Goal: Task Accomplishment & Management: Manage account settings

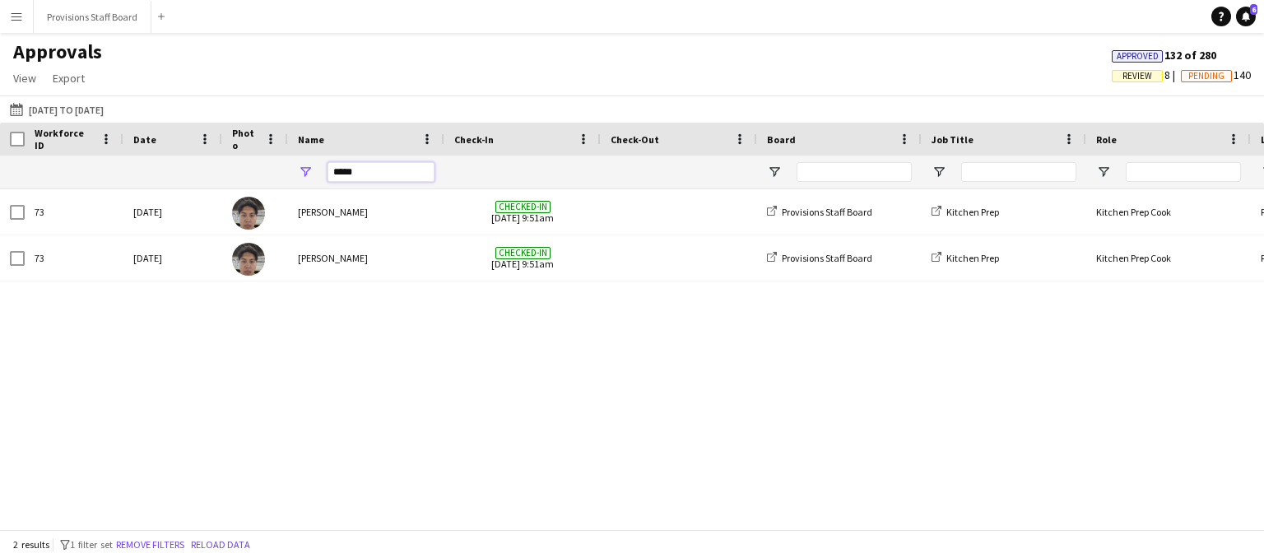
click at [366, 175] on input "*****" at bounding box center [381, 172] width 107 height 20
click at [366, 175] on input "*" at bounding box center [381, 172] width 107 height 20
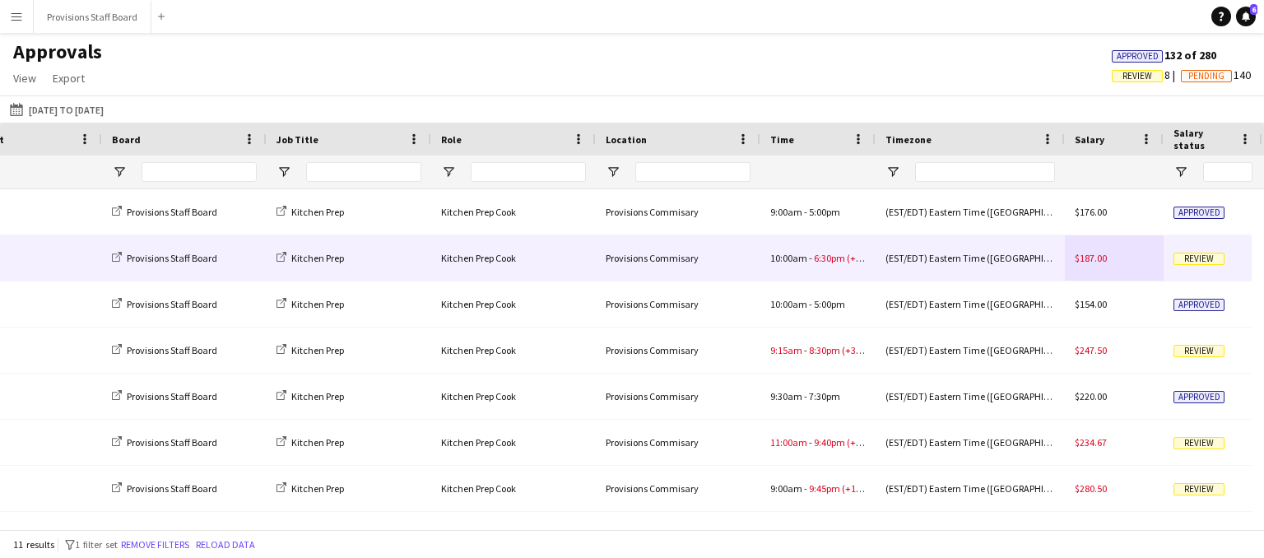
type input "*****"
click at [813, 268] on div "10:00am - 6:30pm (+1h30m)" at bounding box center [818, 257] width 115 height 45
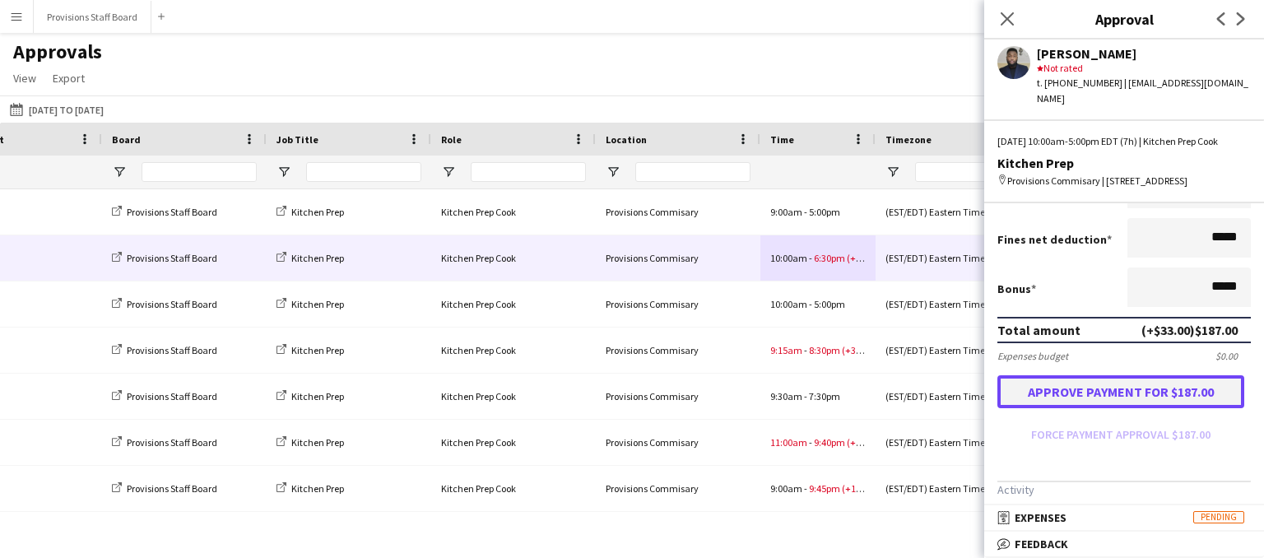
click at [1125, 408] on button "Approve payment for $187.00" at bounding box center [1121, 391] width 247 height 33
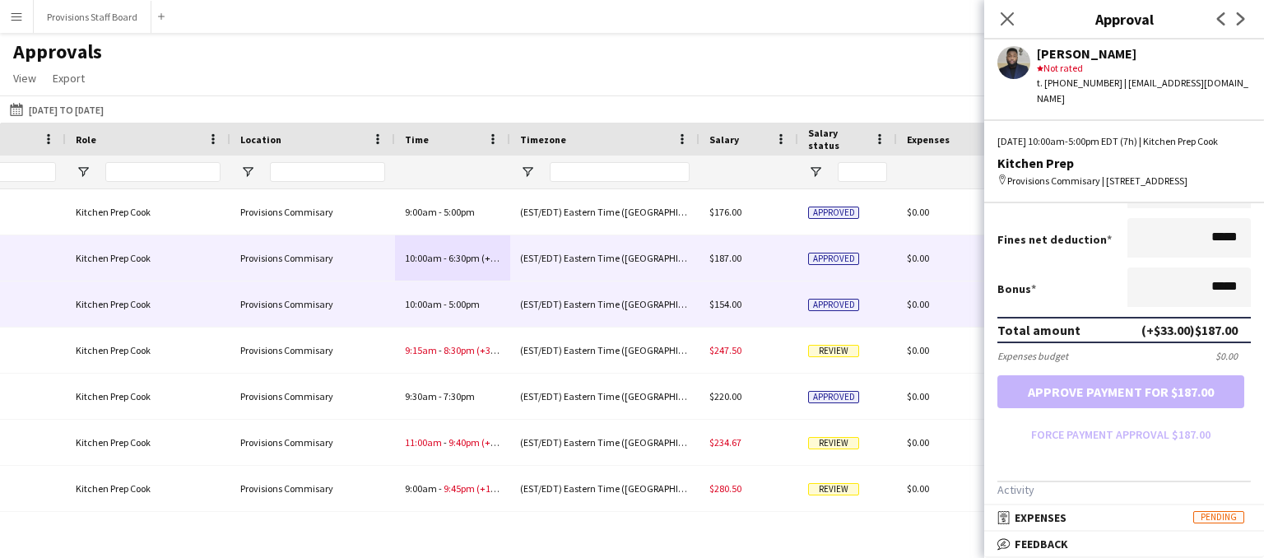
click at [636, 312] on div "(EST/EDT) Eastern Time (US & Canada)" at bounding box center [604, 304] width 189 height 45
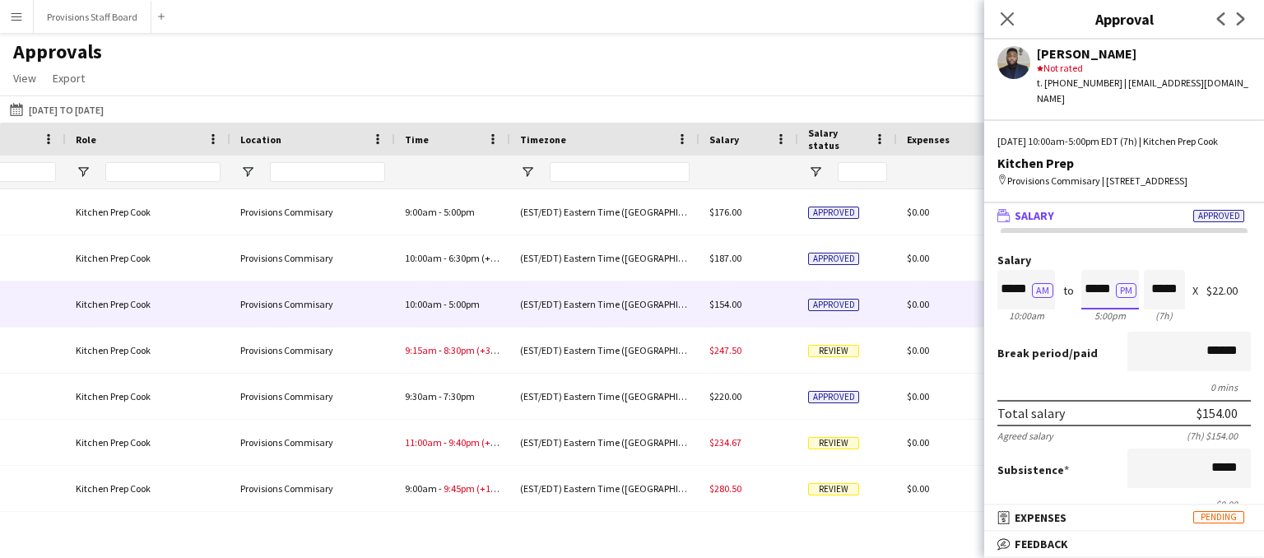
click at [1102, 302] on input "*****" at bounding box center [1111, 290] width 58 height 40
type input "*****"
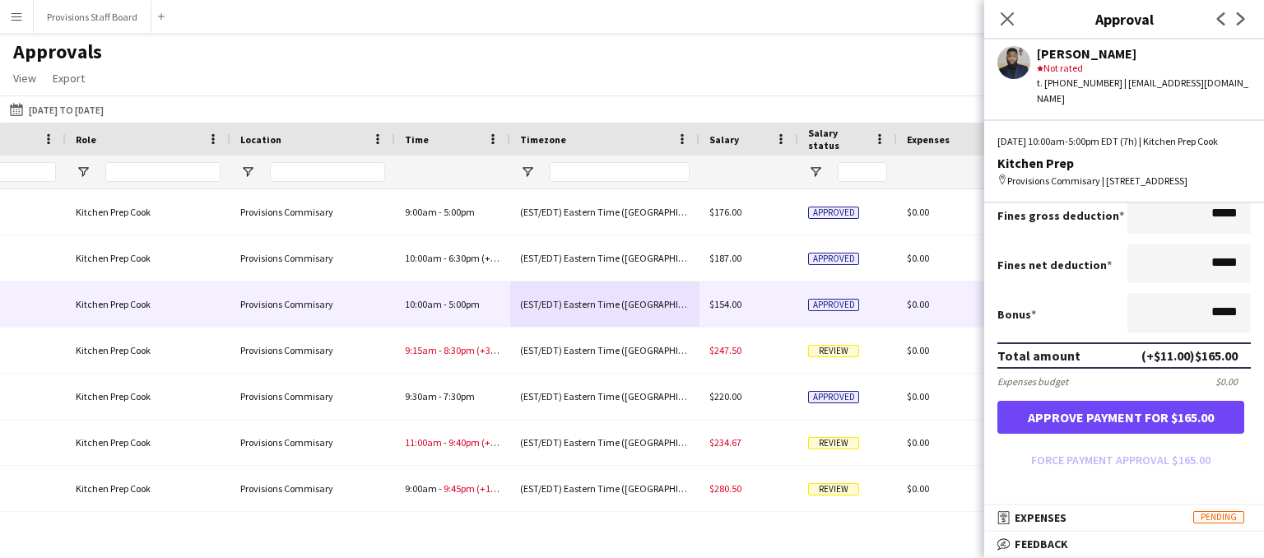
type input "*****"
click at [1129, 423] on button "Approve payment for $165.00" at bounding box center [1121, 417] width 247 height 33
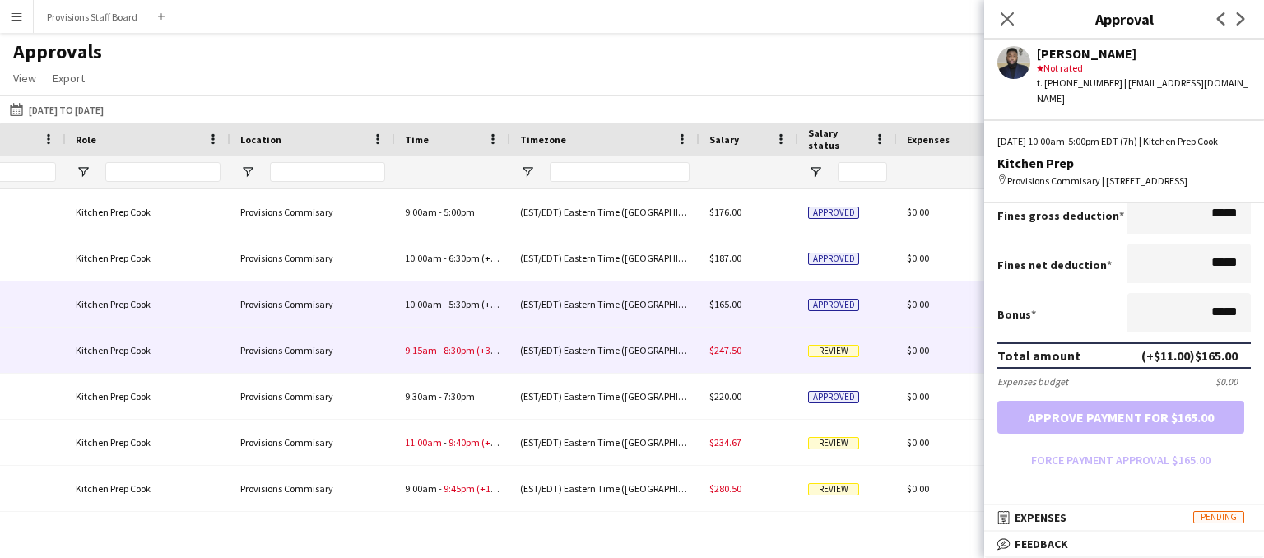
click at [463, 348] on span "8:30pm" at bounding box center [459, 350] width 31 height 12
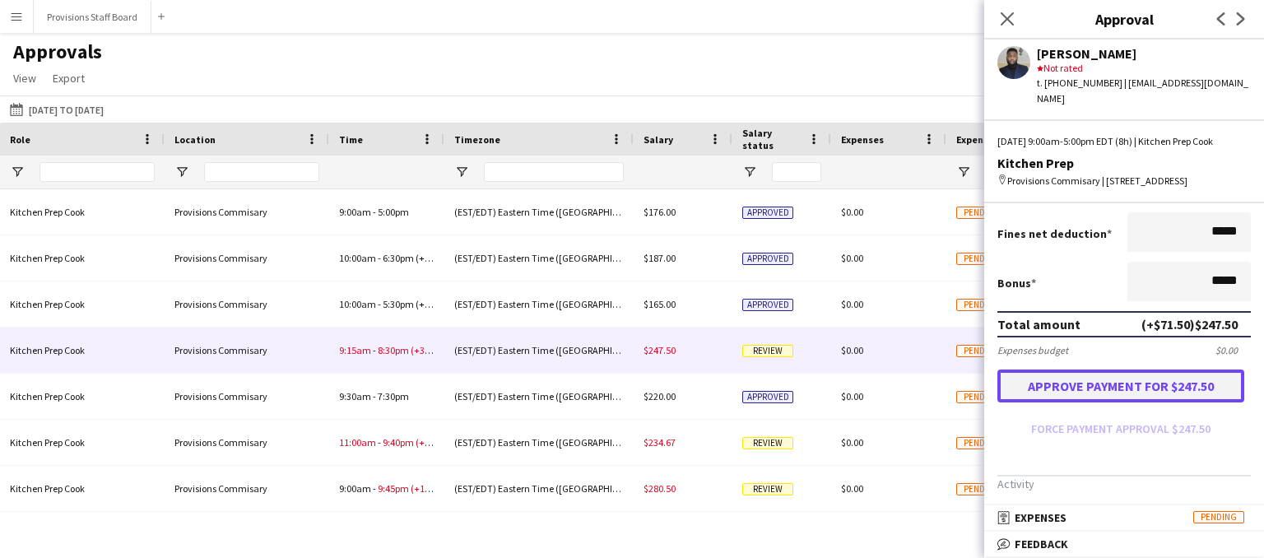
click at [1090, 395] on button "Approve payment for $247.50" at bounding box center [1121, 386] width 247 height 33
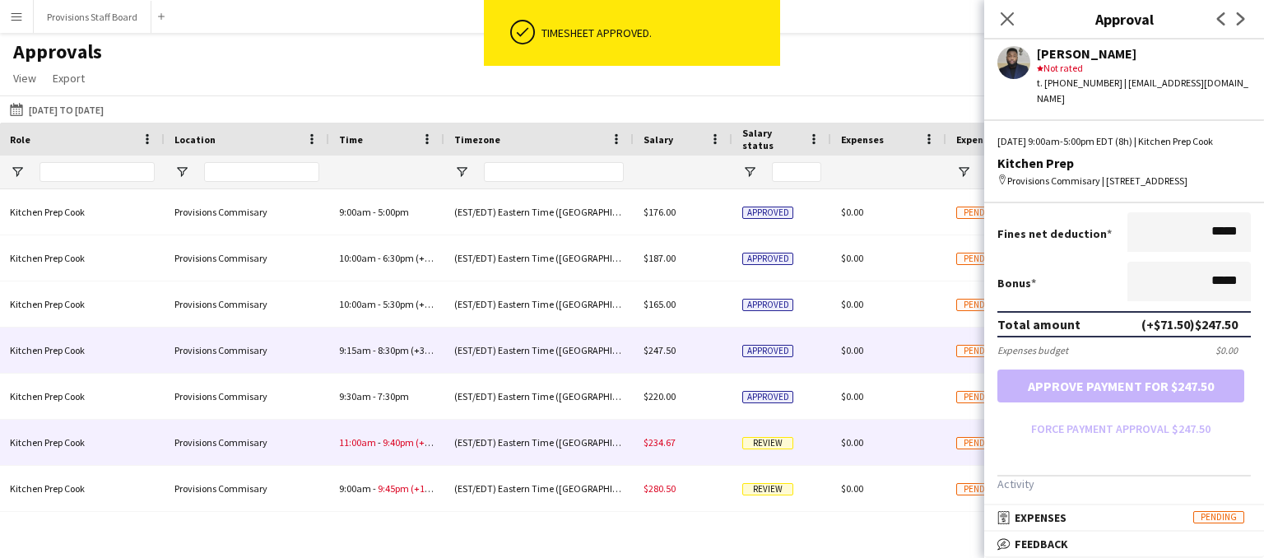
click at [754, 462] on div "Review" at bounding box center [782, 442] width 99 height 45
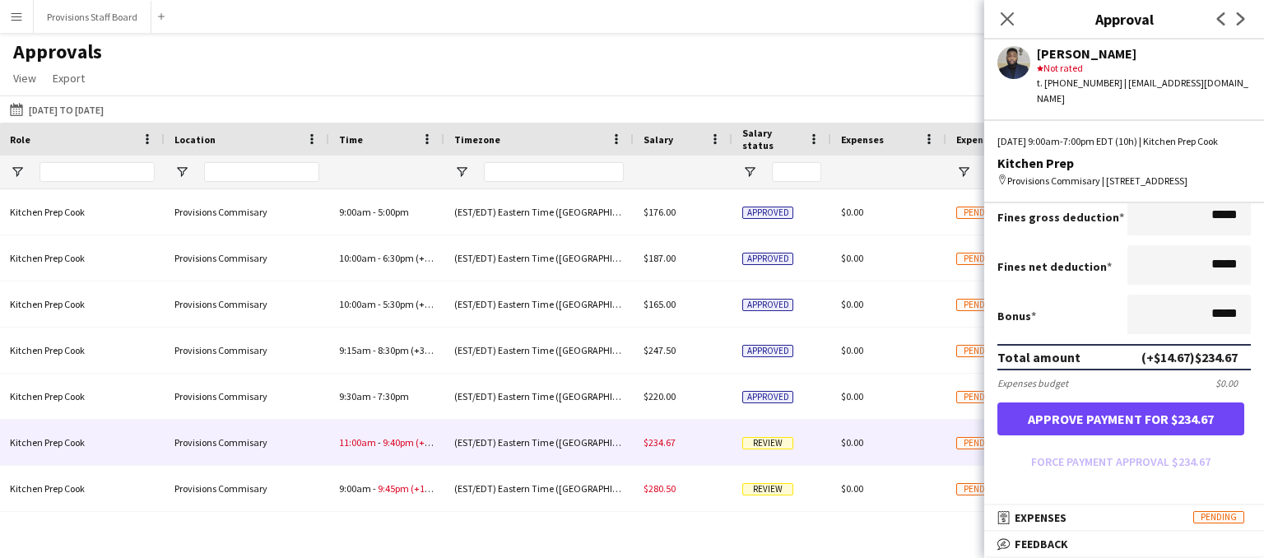
scroll to position [322, 0]
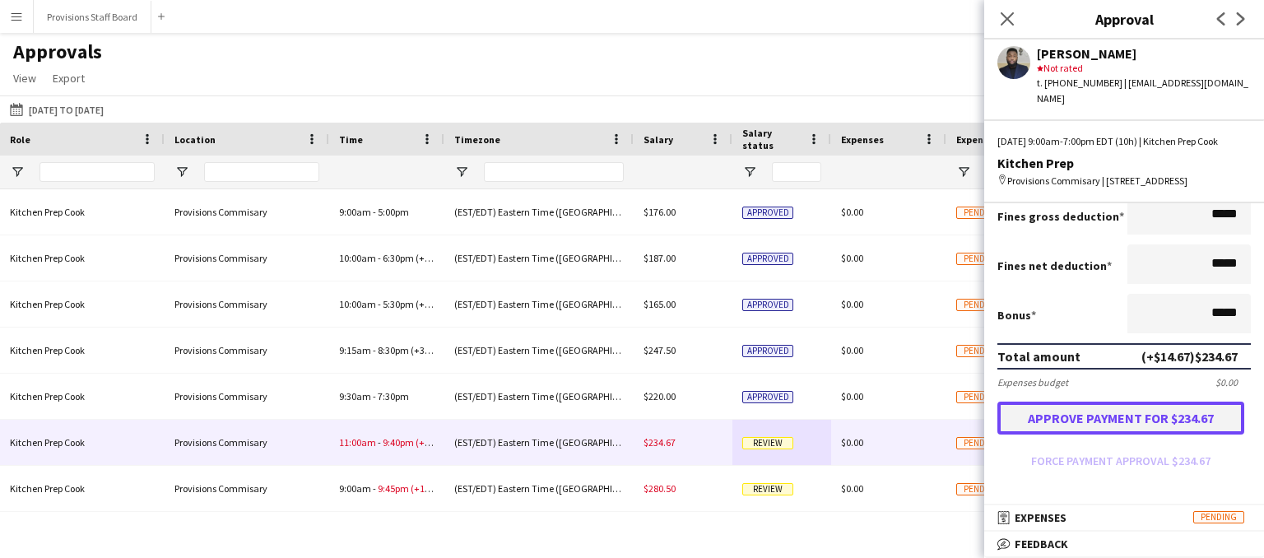
click at [1073, 428] on button "Approve payment for $234.67" at bounding box center [1121, 418] width 247 height 33
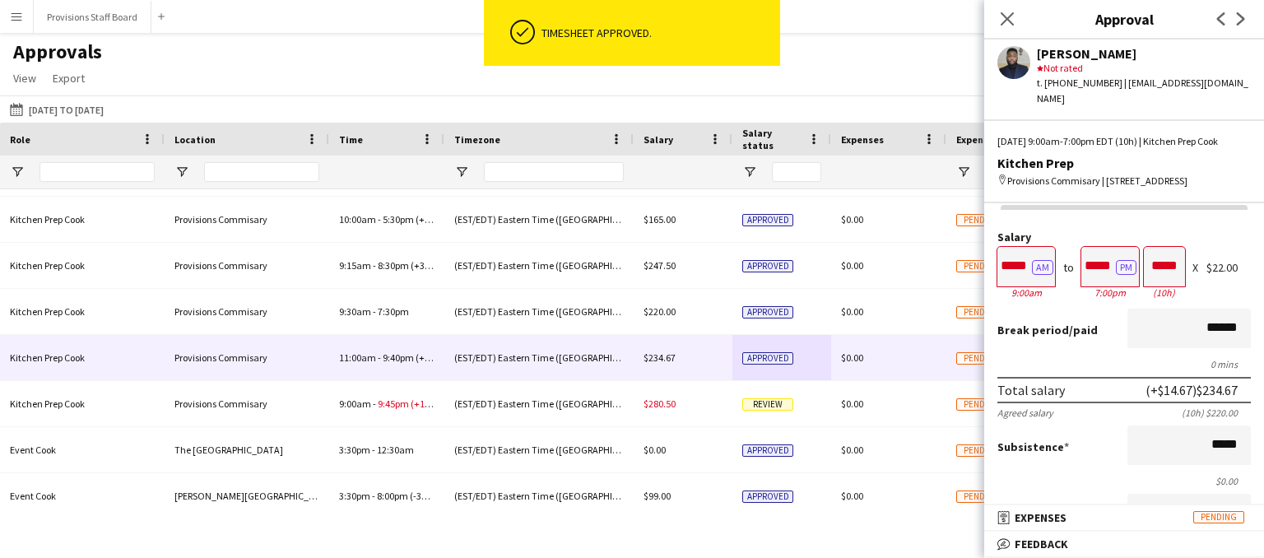
scroll to position [22, 0]
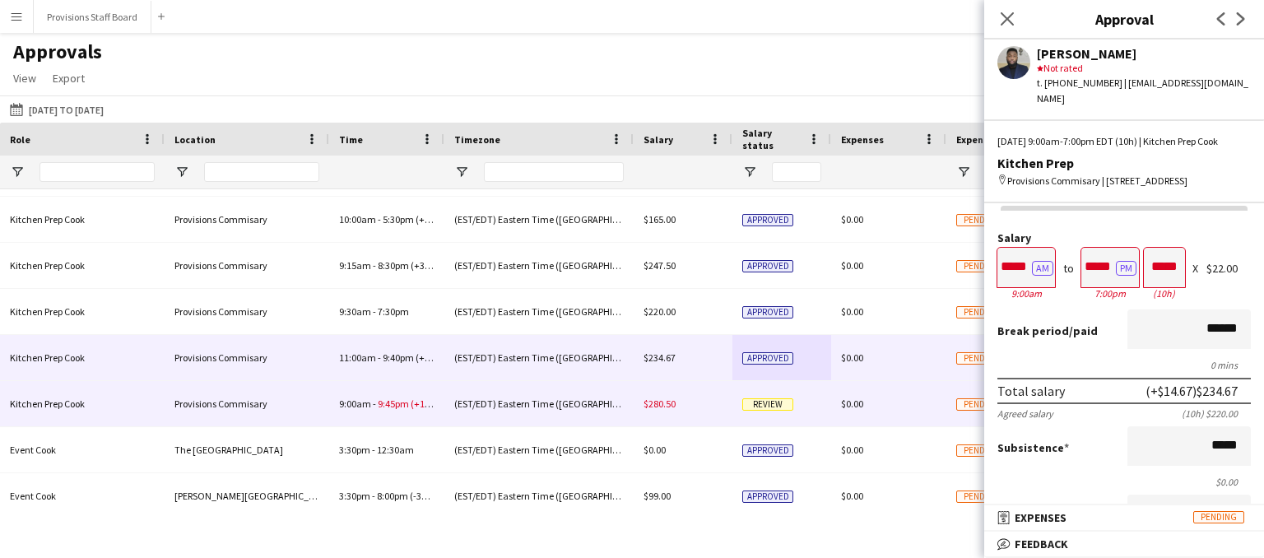
click at [759, 410] on span "Review" at bounding box center [768, 404] width 51 height 12
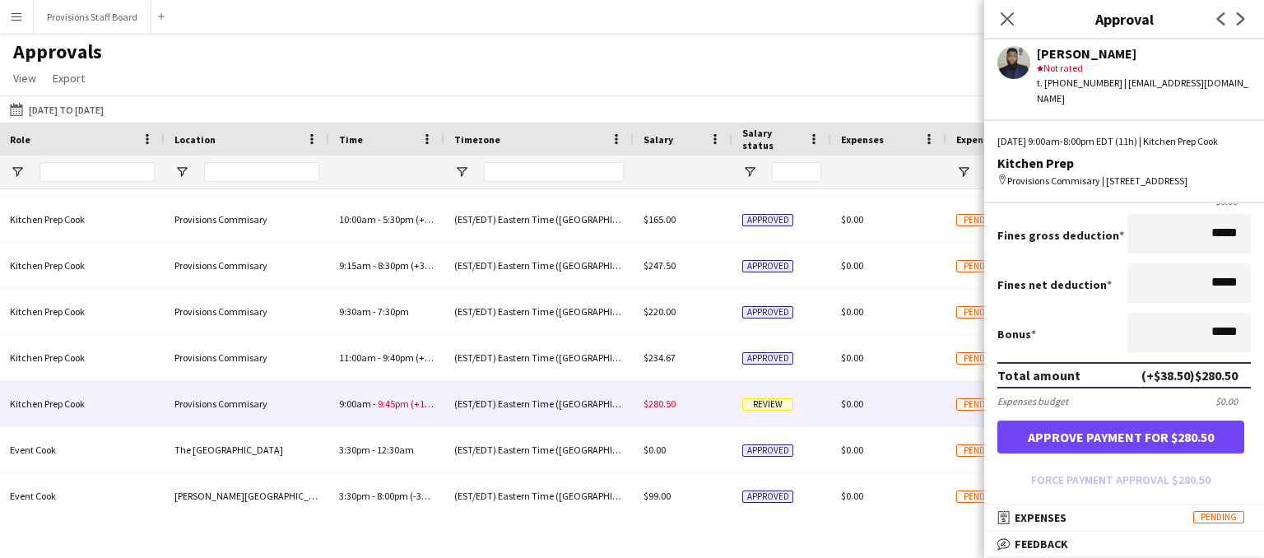
scroll to position [305, 0]
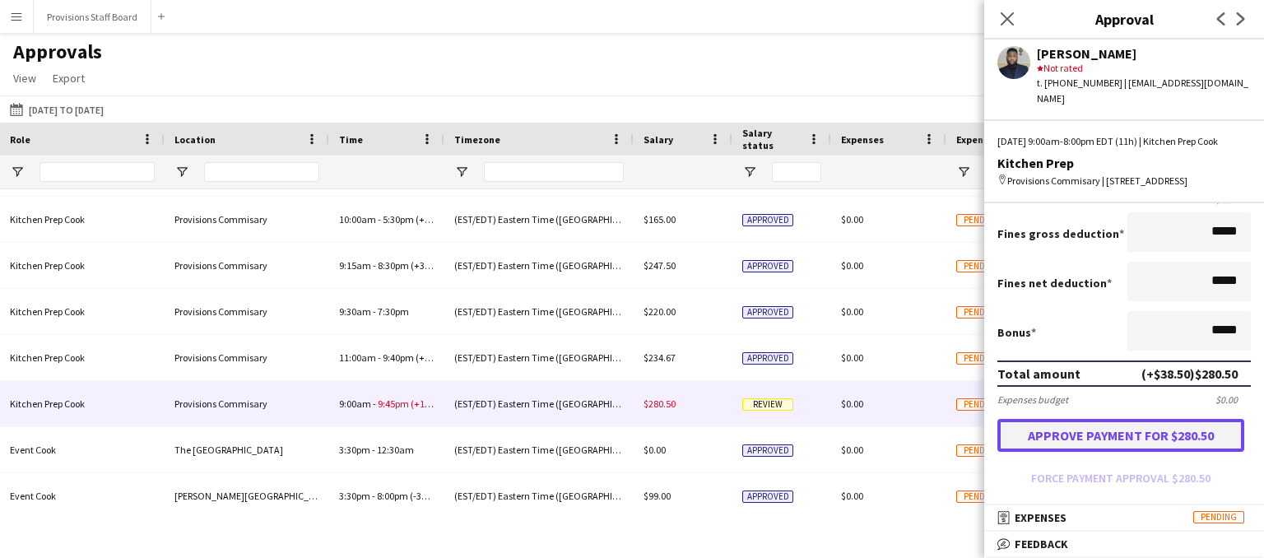
click at [1098, 452] on button "Approve payment for $280.50" at bounding box center [1121, 435] width 247 height 33
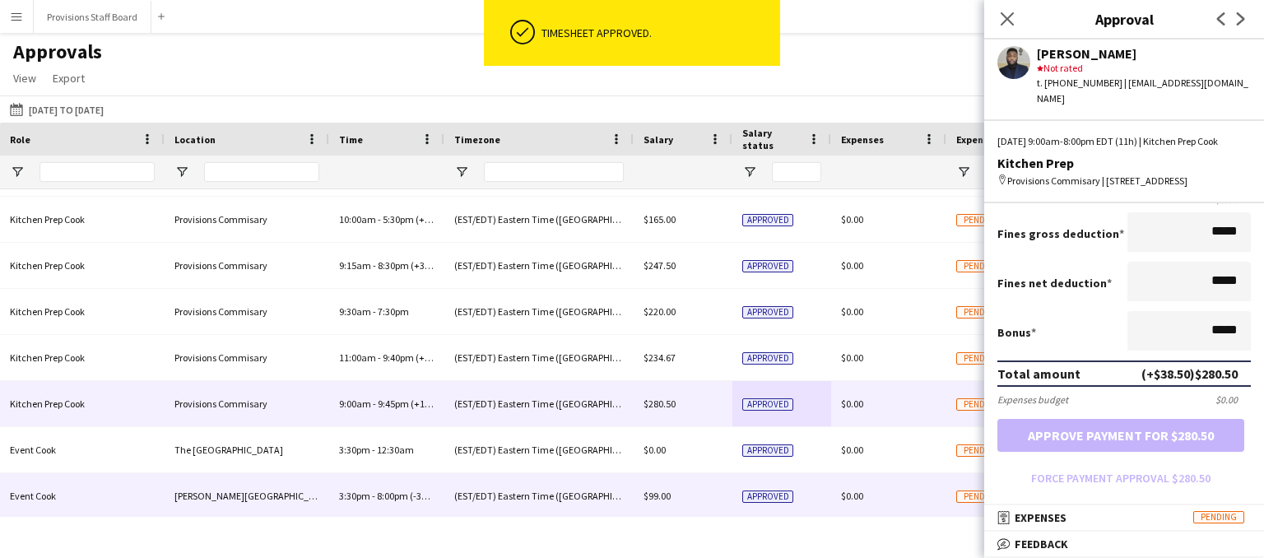
scroll to position [179, 0]
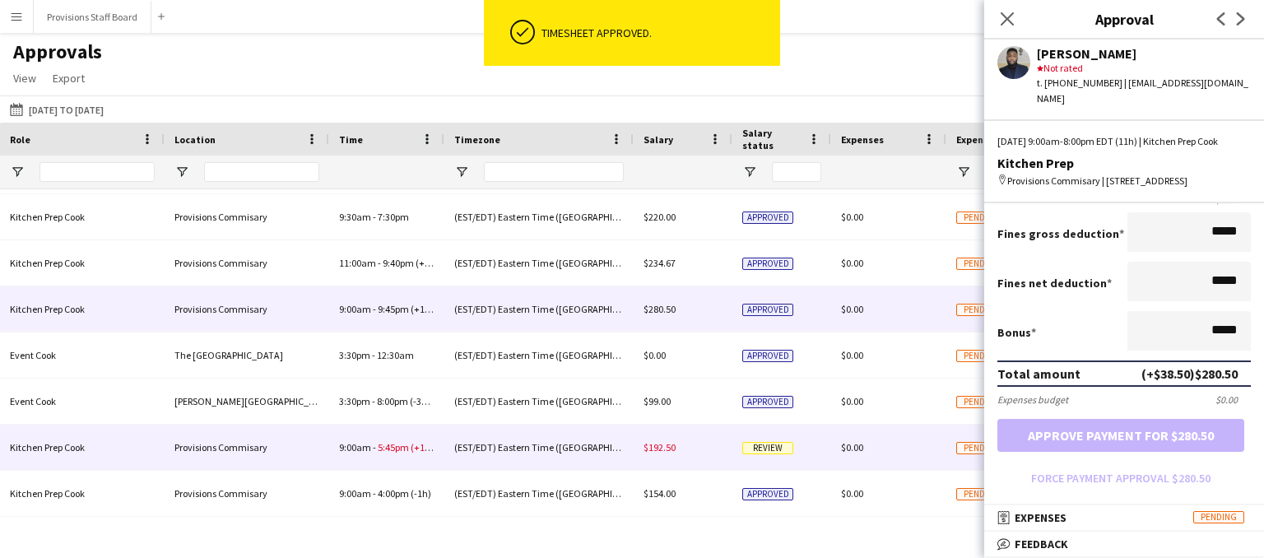
click at [762, 442] on span "Review" at bounding box center [768, 448] width 51 height 12
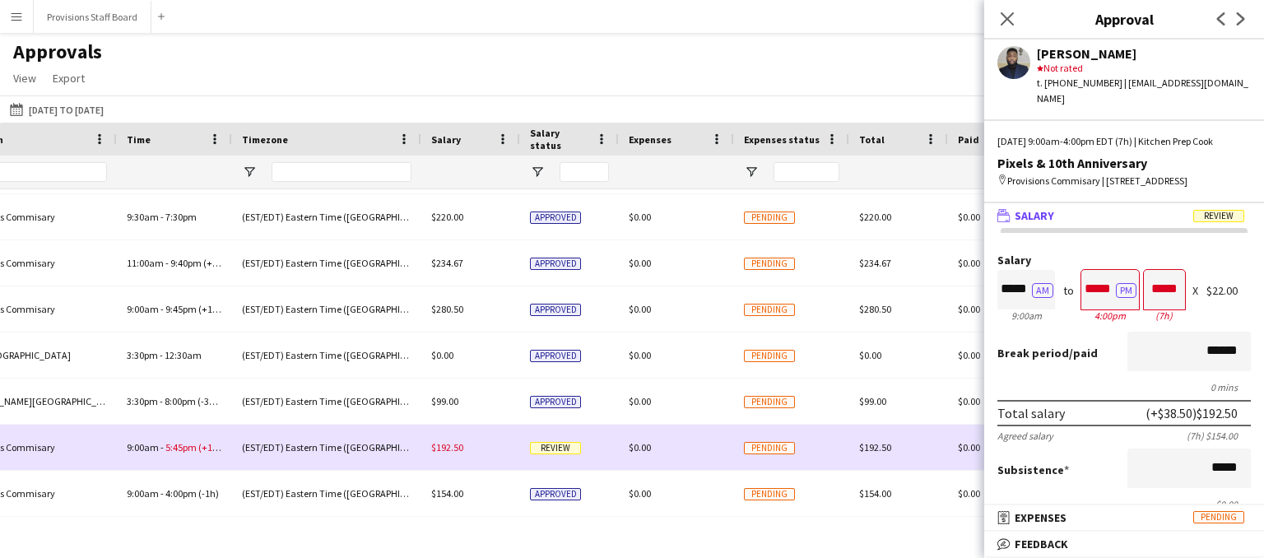
scroll to position [0, 1316]
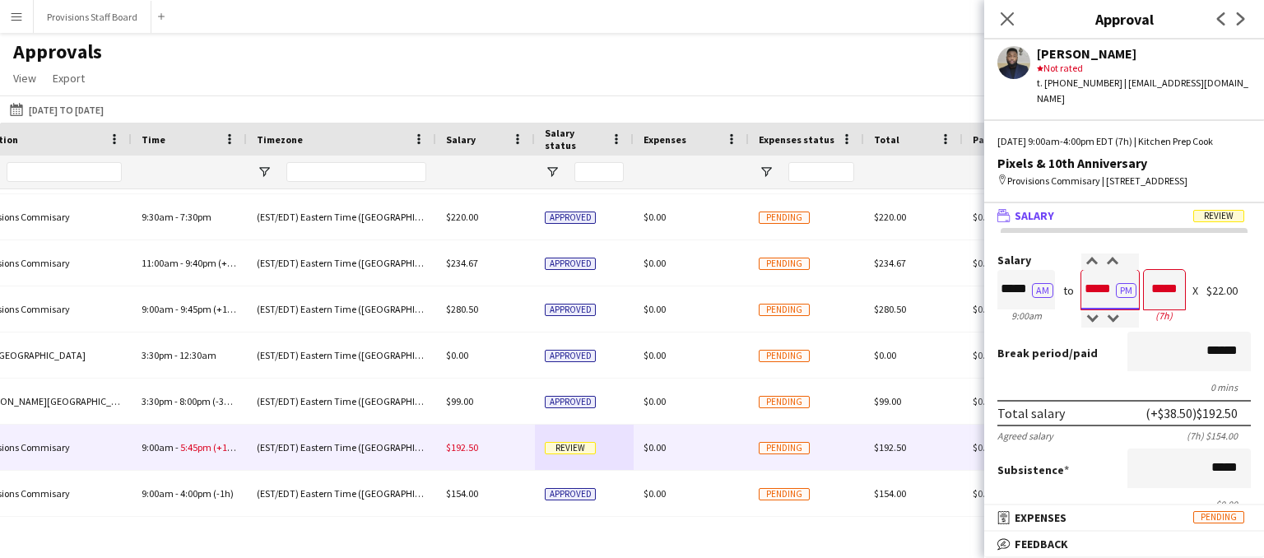
click at [1104, 276] on input "*****" at bounding box center [1111, 290] width 58 height 40
type input "*****"
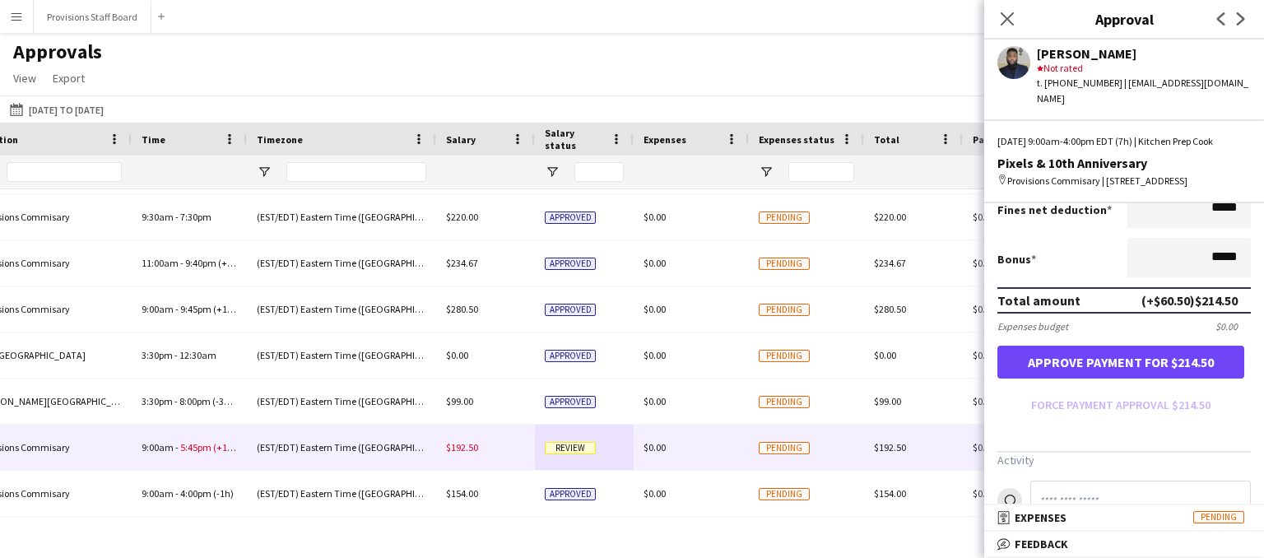
type input "*****"
click at [1082, 347] on button "Approve payment for $214.50" at bounding box center [1121, 362] width 247 height 33
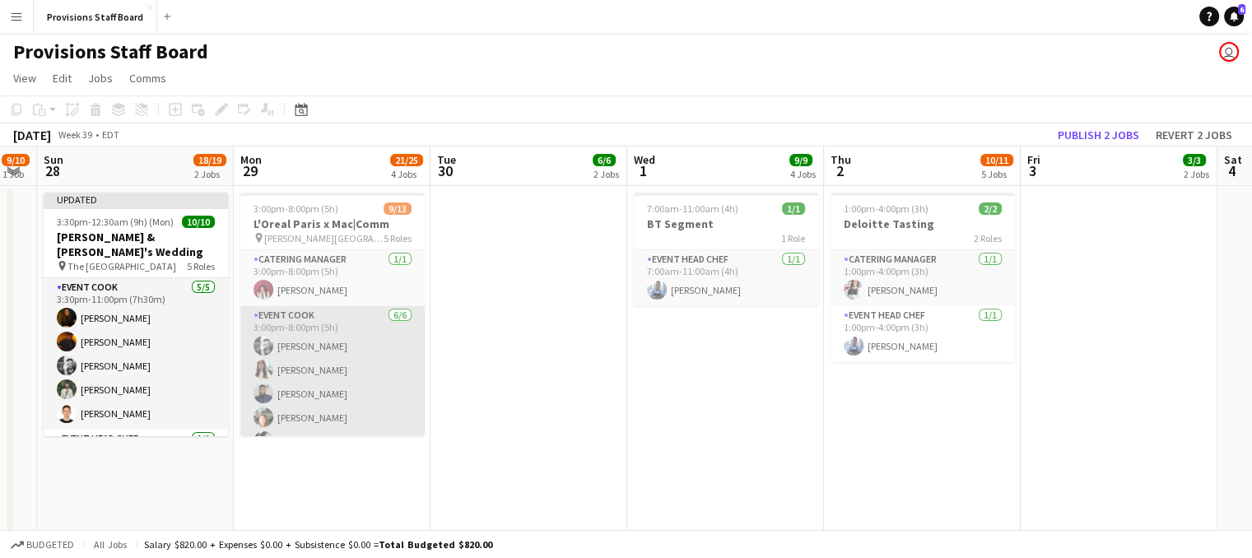
click at [328, 398] on app-card-role "Event Cook [DATE] 3:00pm-8:00pm (5h) [PERSON_NAME] [PERSON_NAME] [PERSON_NAME] …" at bounding box center [332, 393] width 184 height 175
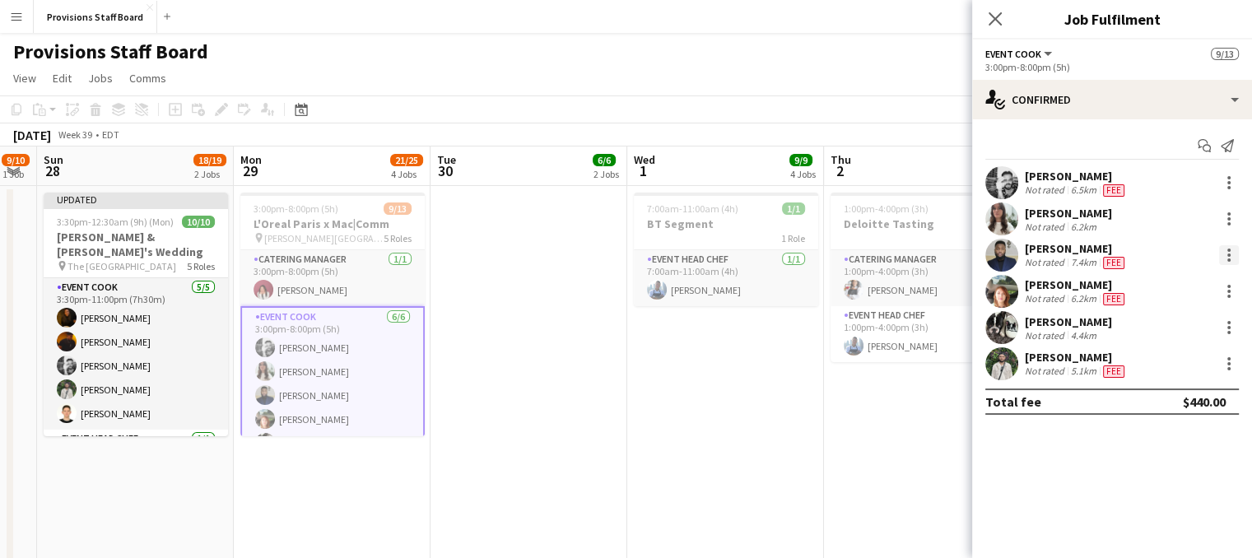
click at [1231, 254] on div at bounding box center [1229, 255] width 20 height 20
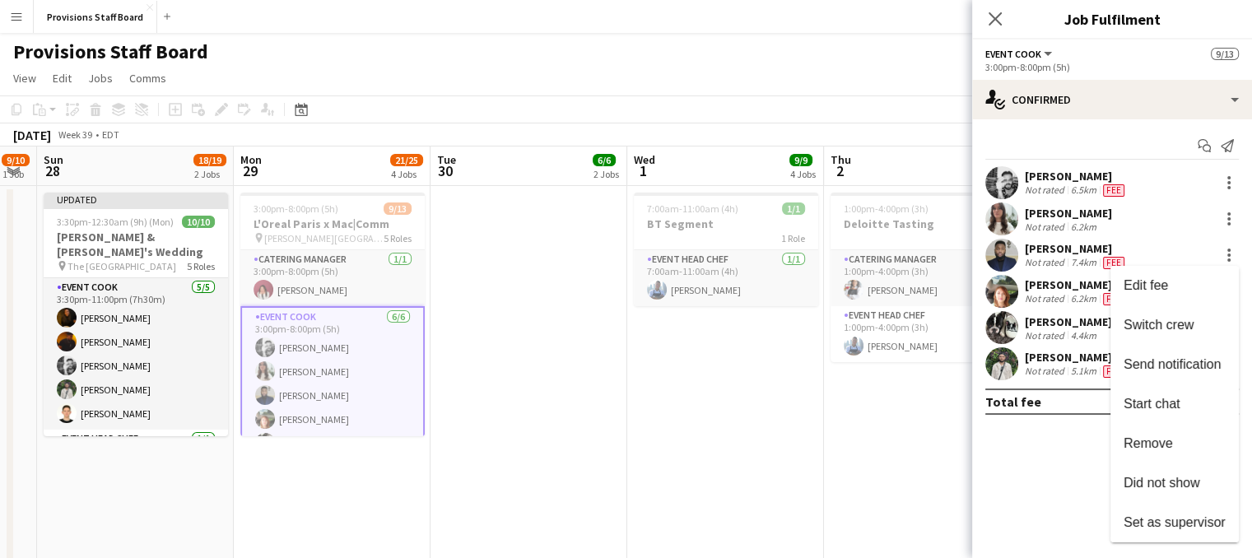
click at [1068, 252] on div at bounding box center [626, 279] width 1252 height 558
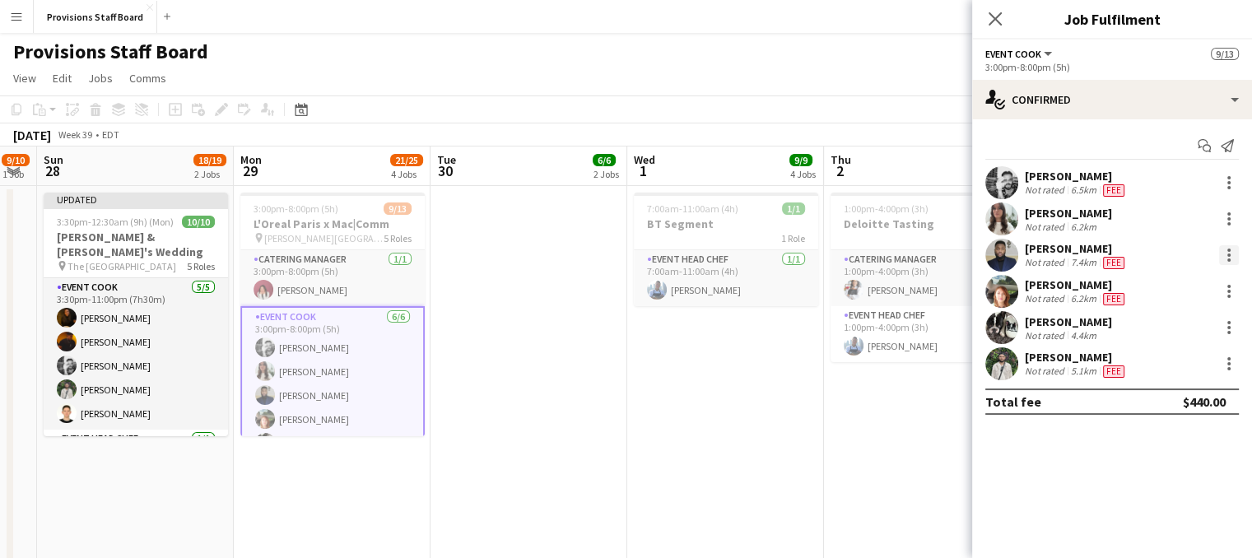
click at [1224, 251] on div at bounding box center [1229, 255] width 20 height 20
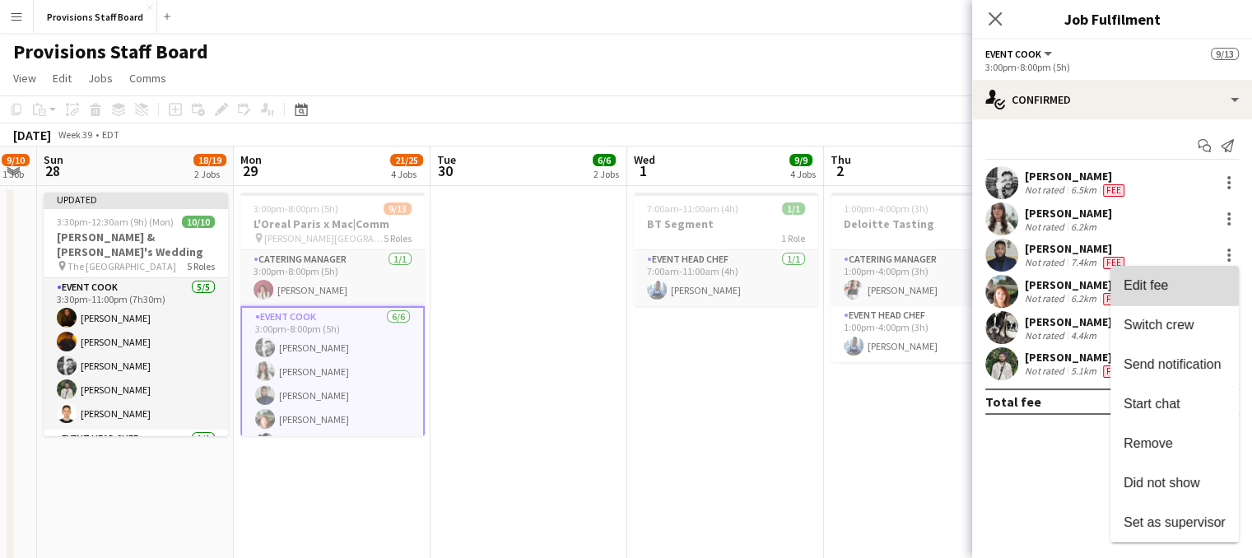
click at [1140, 286] on span "Edit fee" at bounding box center [1146, 285] width 44 height 14
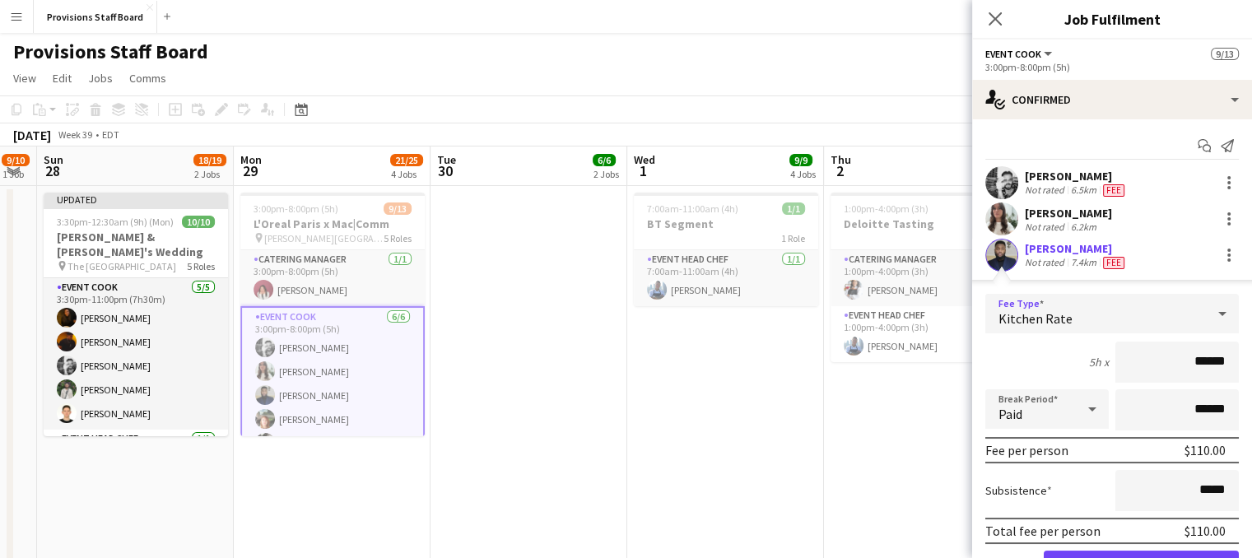
click at [1067, 310] on span "Kitchen Rate" at bounding box center [1036, 318] width 74 height 16
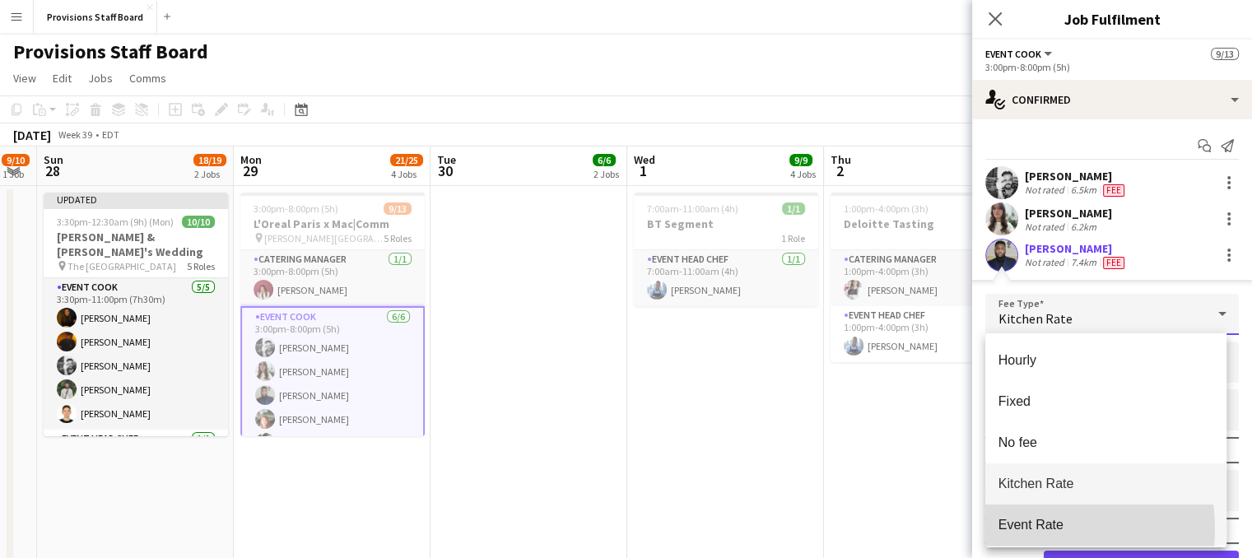
click at [1034, 529] on span "Event Rate" at bounding box center [1106, 525] width 215 height 16
type input "******"
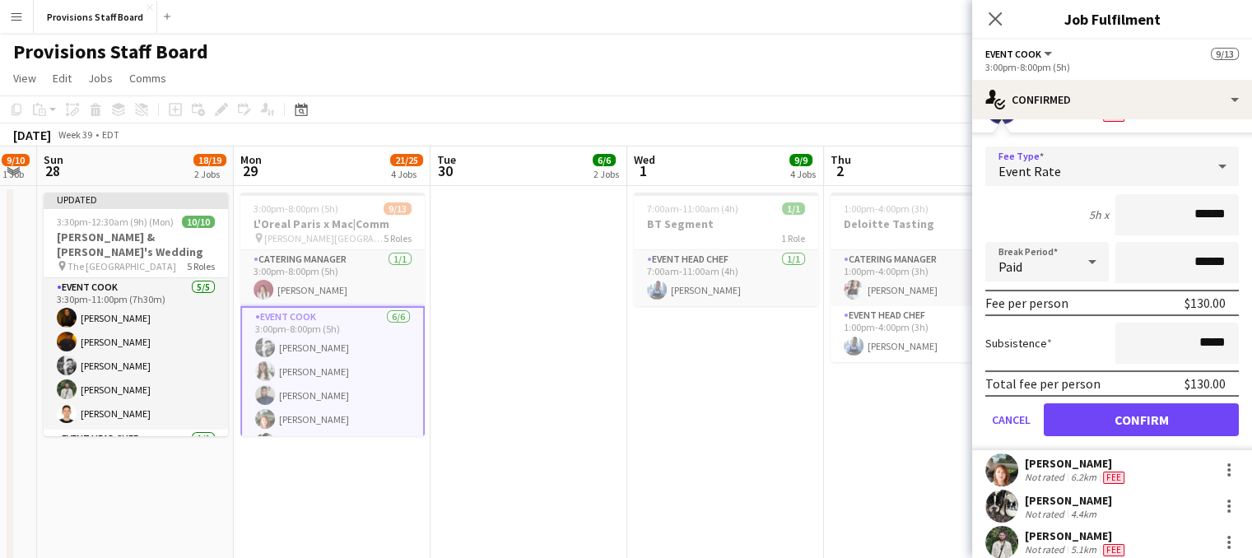
scroll to position [148, 0]
click at [1111, 409] on button "Confirm" at bounding box center [1141, 419] width 195 height 33
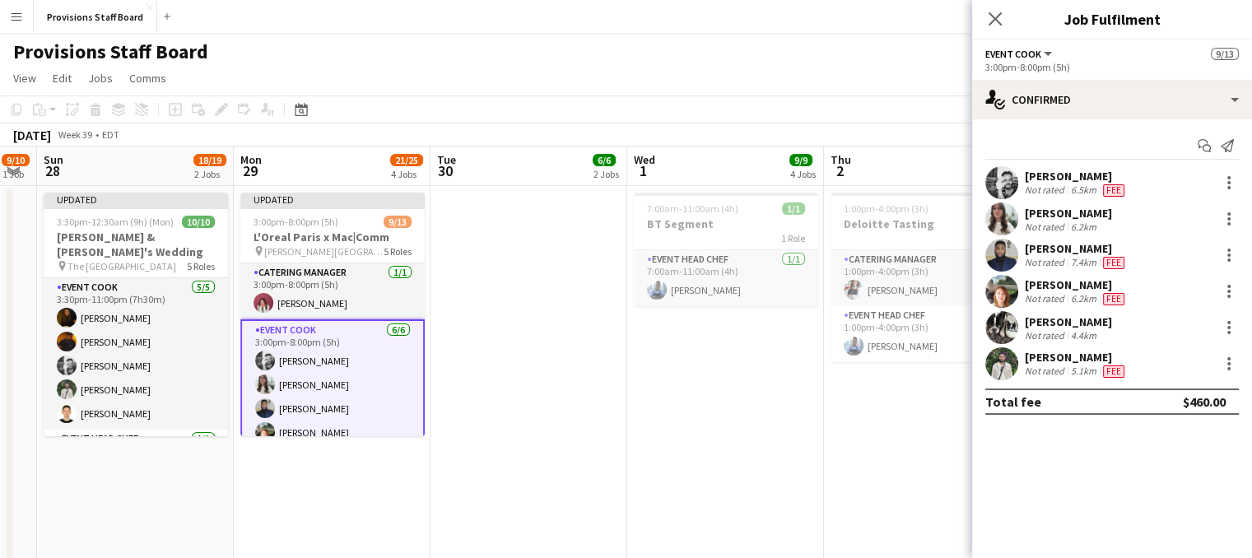
scroll to position [0, 0]
click at [1067, 287] on div "[PERSON_NAME]" at bounding box center [1076, 284] width 103 height 15
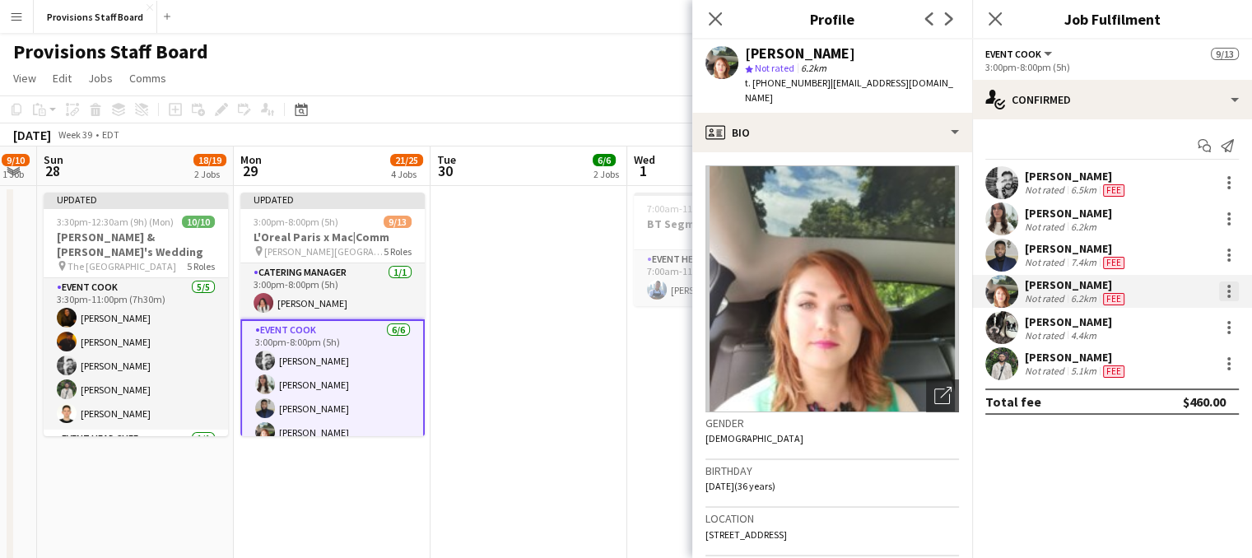
click at [1225, 289] on div at bounding box center [1229, 292] width 20 height 20
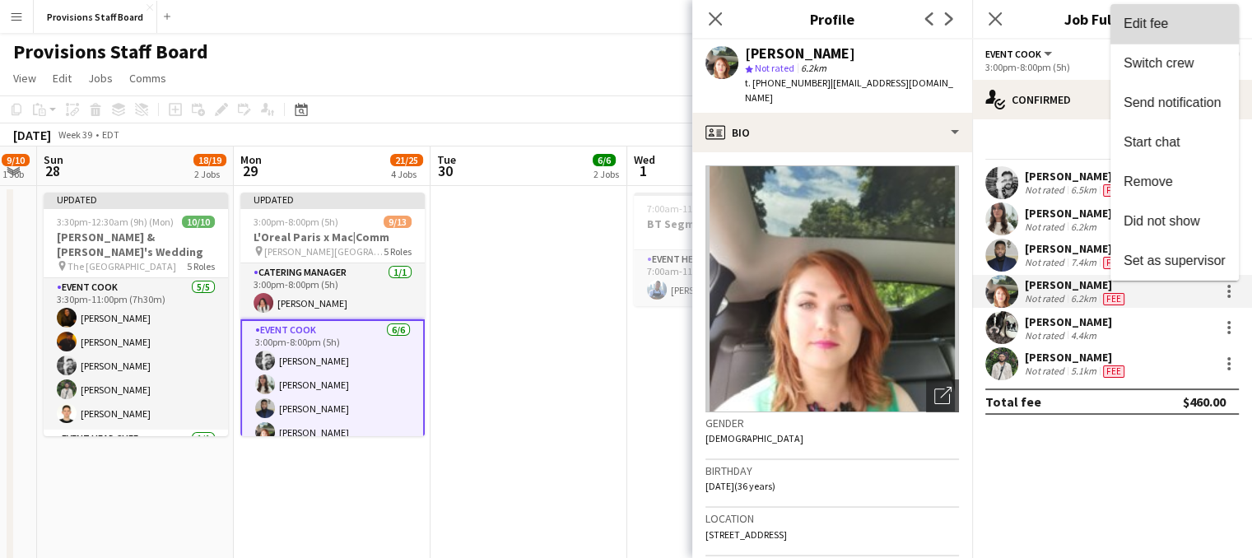
click at [1139, 30] on span "Edit fee" at bounding box center [1146, 23] width 44 height 14
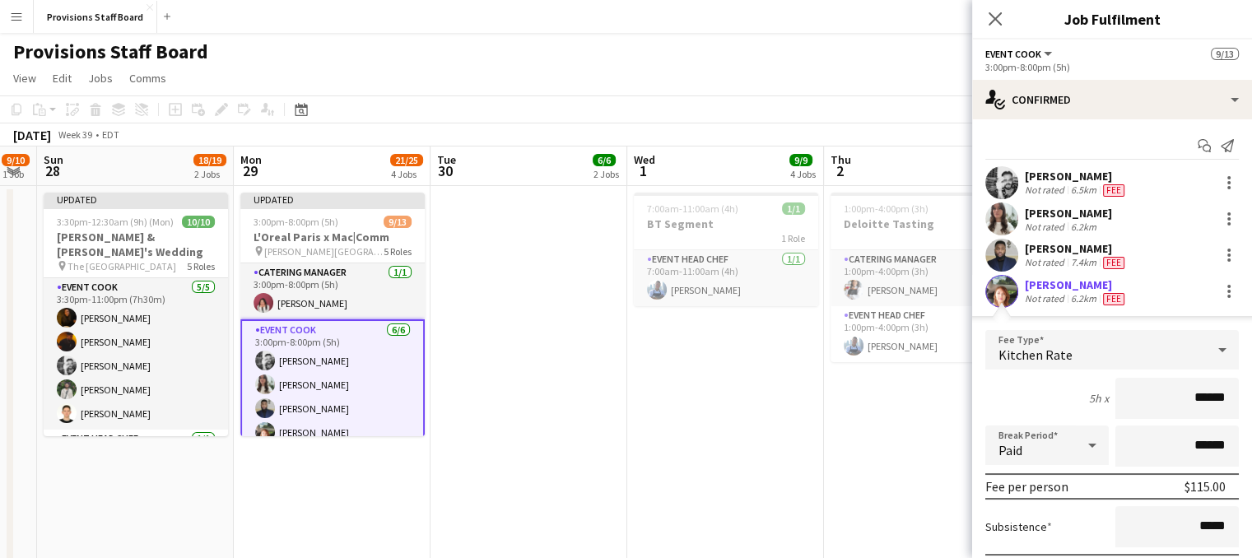
click at [1213, 344] on icon at bounding box center [1223, 349] width 20 height 33
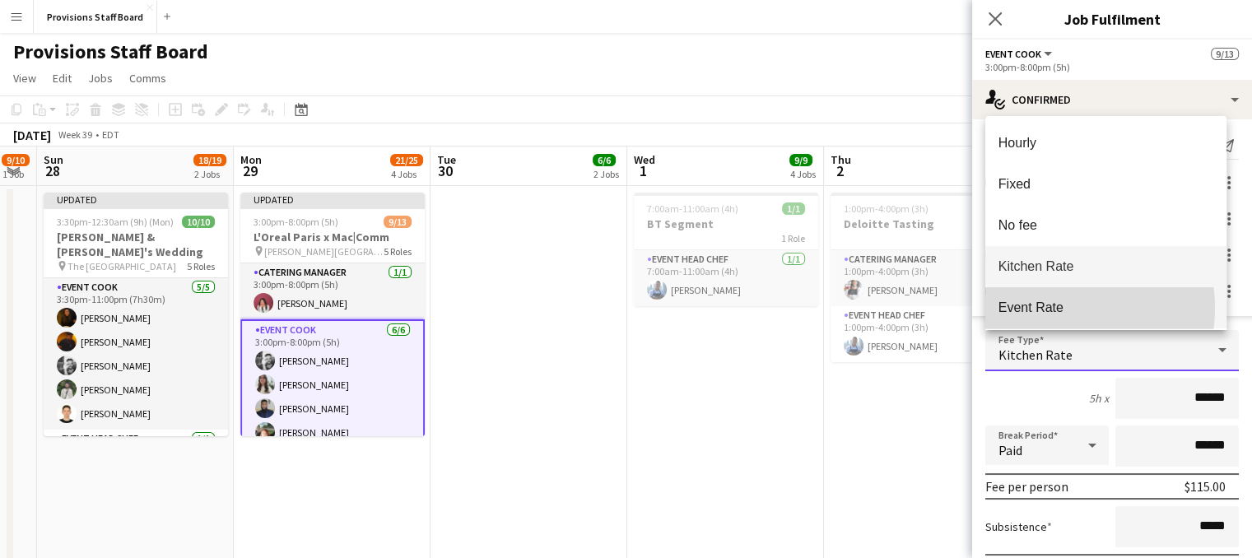
click at [1045, 308] on span "Event Rate" at bounding box center [1106, 308] width 215 height 16
type input "******"
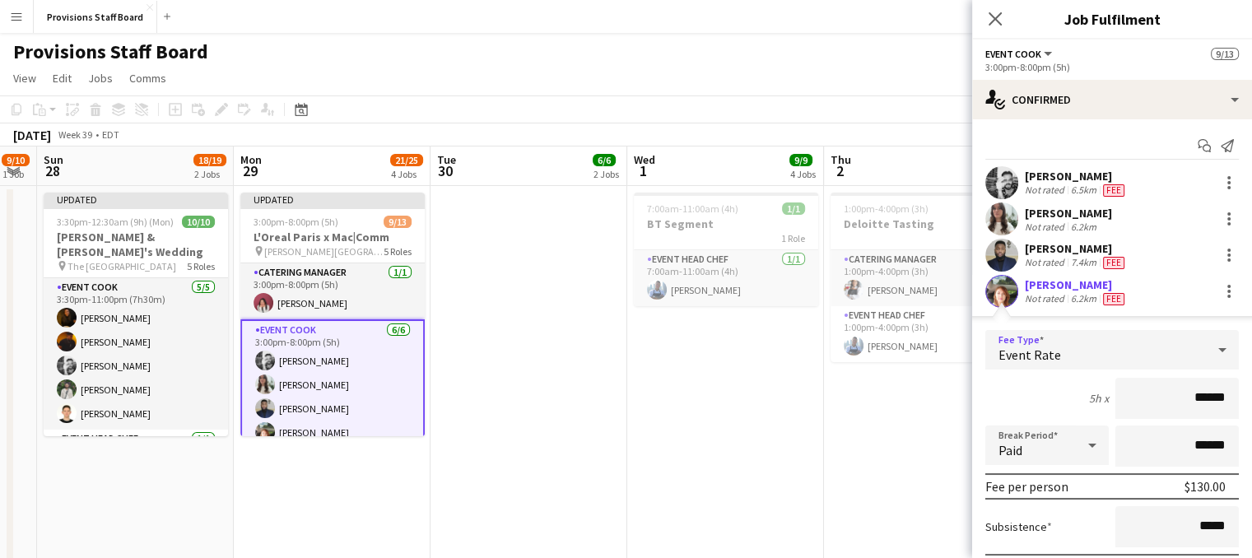
scroll to position [168, 0]
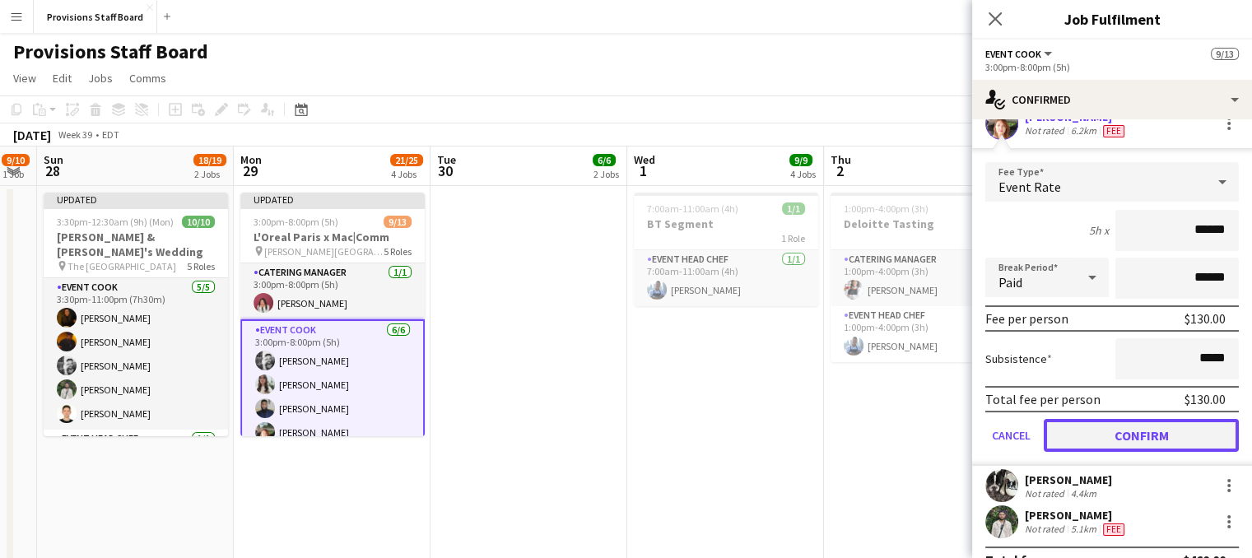
click at [1141, 438] on button "Confirm" at bounding box center [1141, 435] width 195 height 33
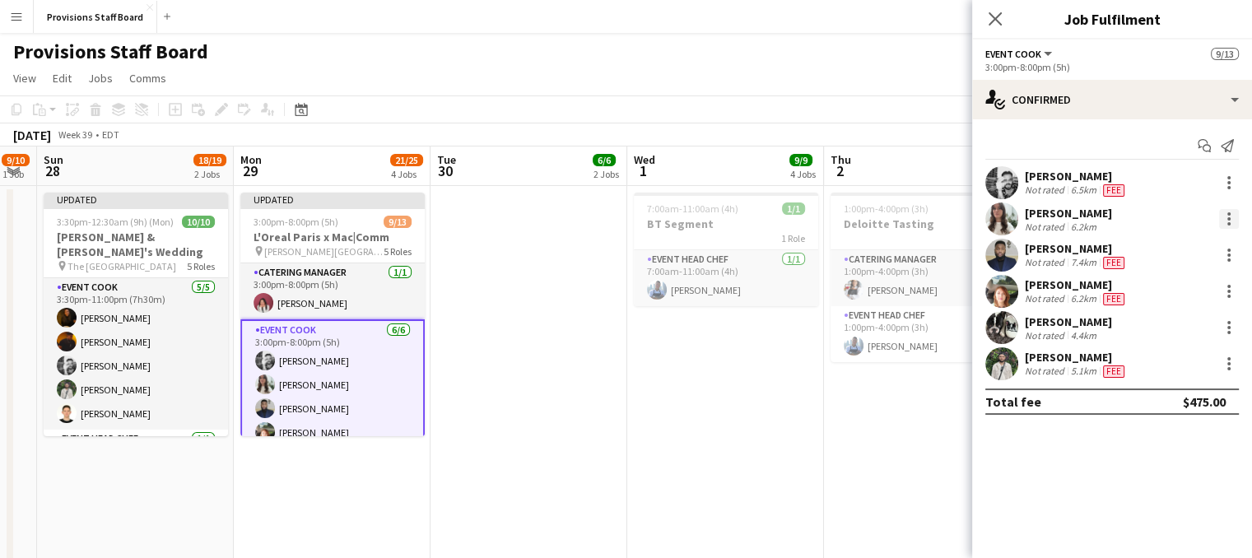
click at [1225, 225] on div at bounding box center [1229, 219] width 20 height 20
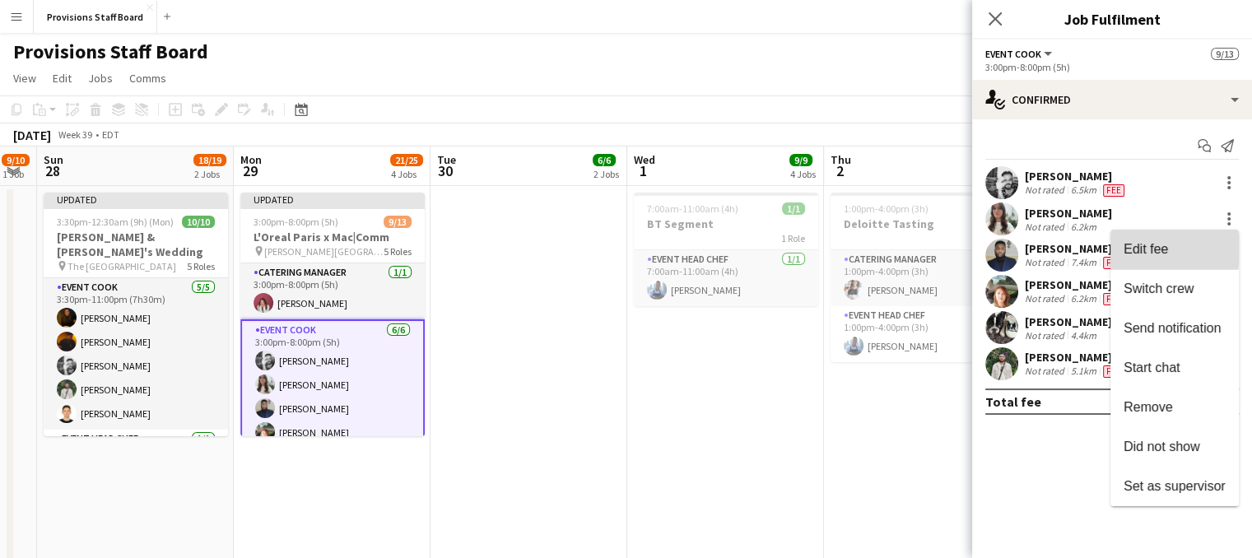
click at [1129, 247] on span "Edit fee" at bounding box center [1146, 249] width 44 height 14
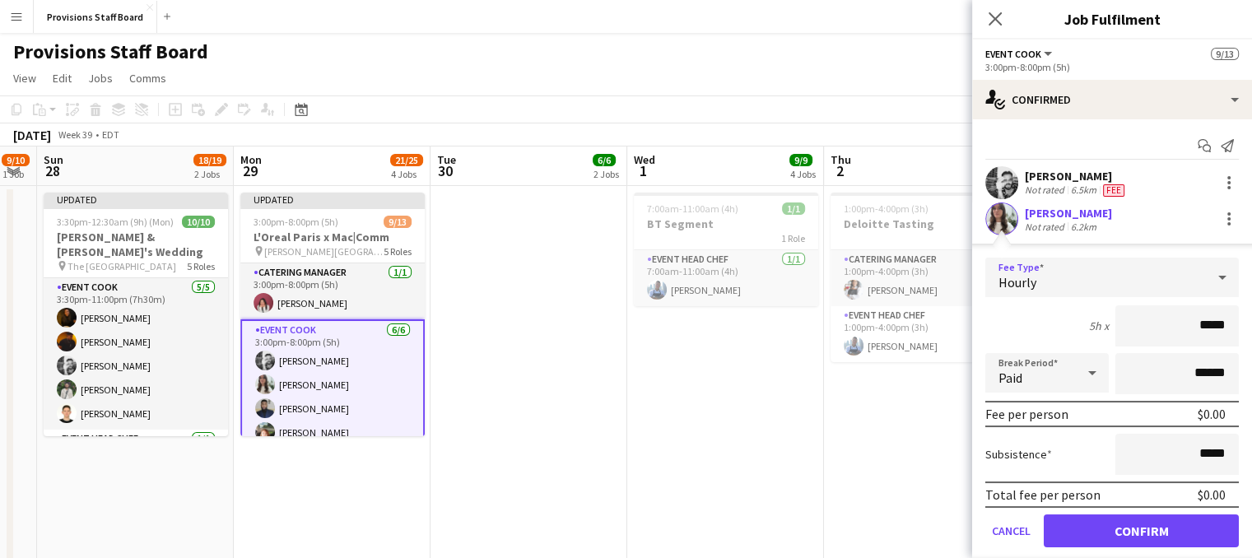
click at [1045, 276] on div "Hourly" at bounding box center [1095, 278] width 221 height 40
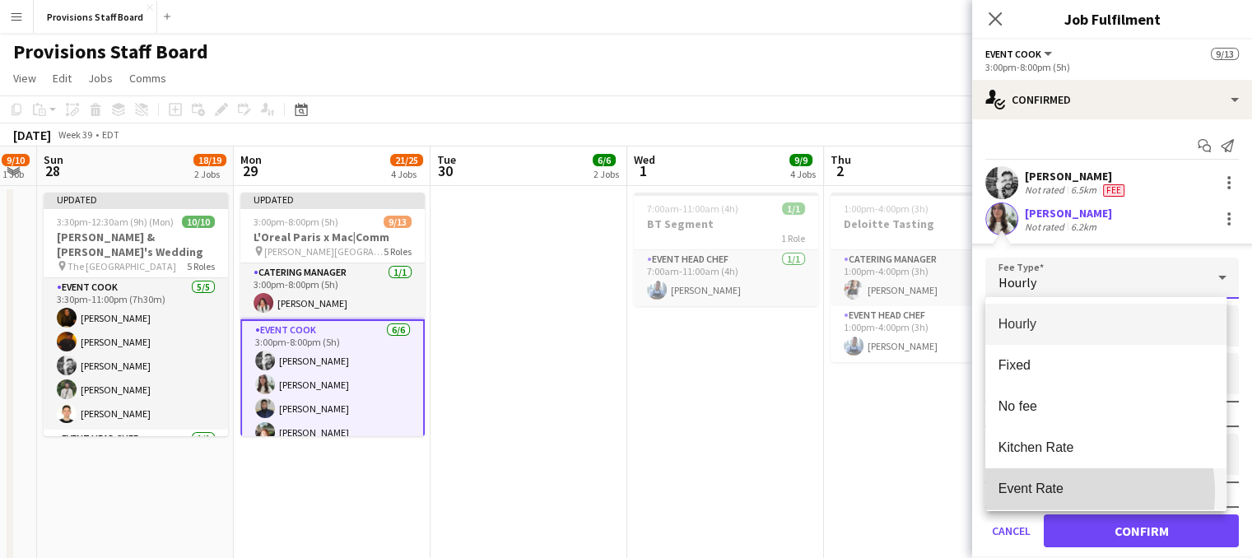
click at [1041, 492] on span "Event Rate" at bounding box center [1106, 489] width 215 height 16
type input "******"
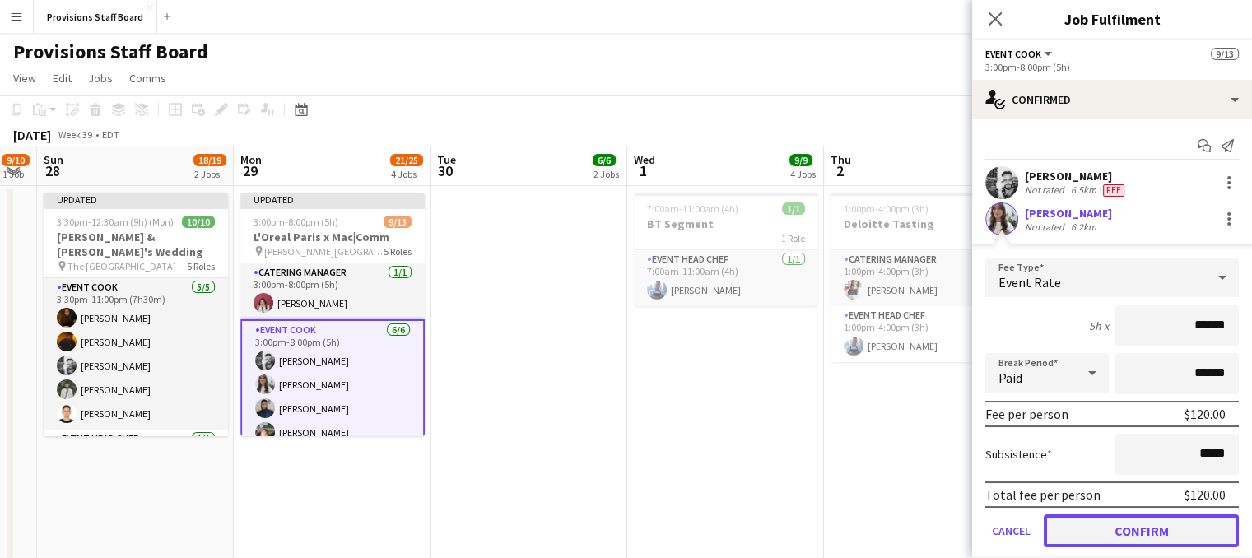
click at [1099, 527] on button "Confirm" at bounding box center [1141, 531] width 195 height 33
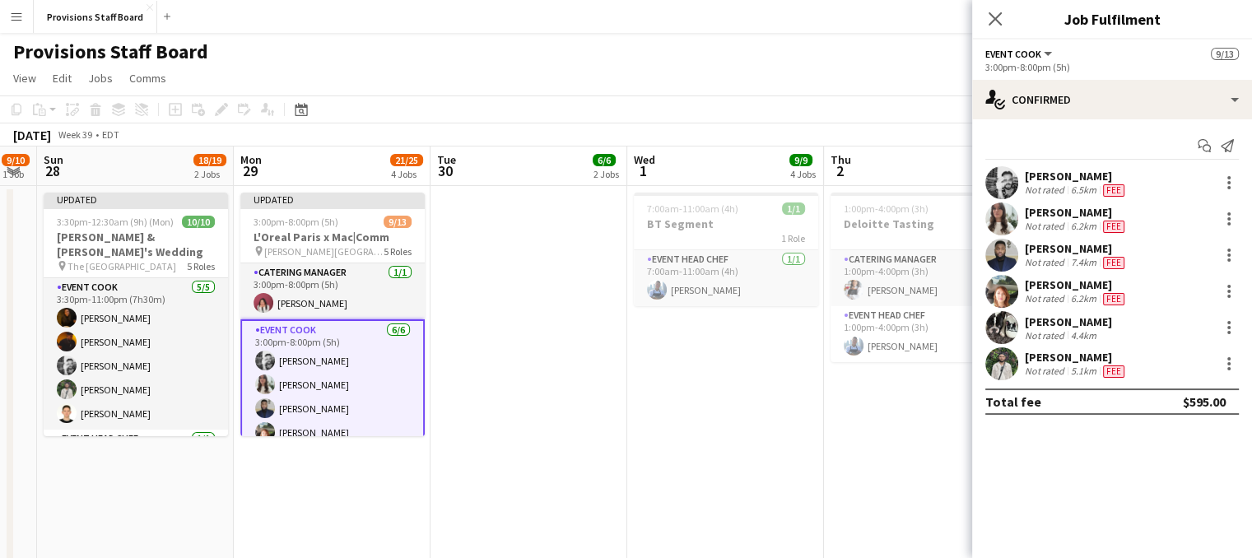
click at [1074, 249] on div "[PERSON_NAME]" at bounding box center [1076, 248] width 103 height 15
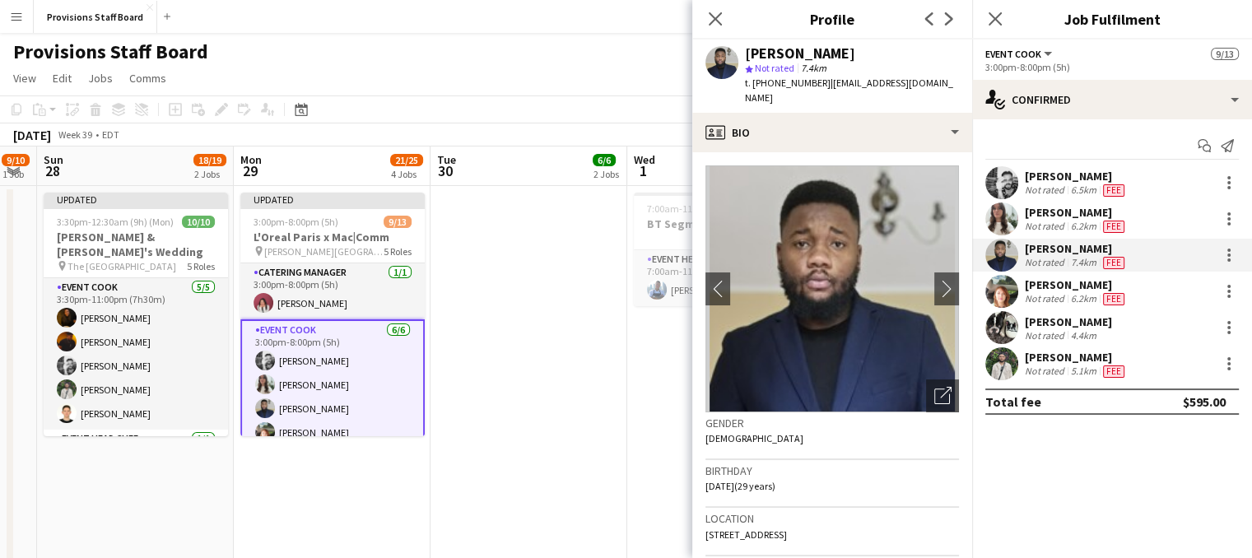
click at [1068, 286] on div "[PERSON_NAME]" at bounding box center [1076, 284] width 103 height 15
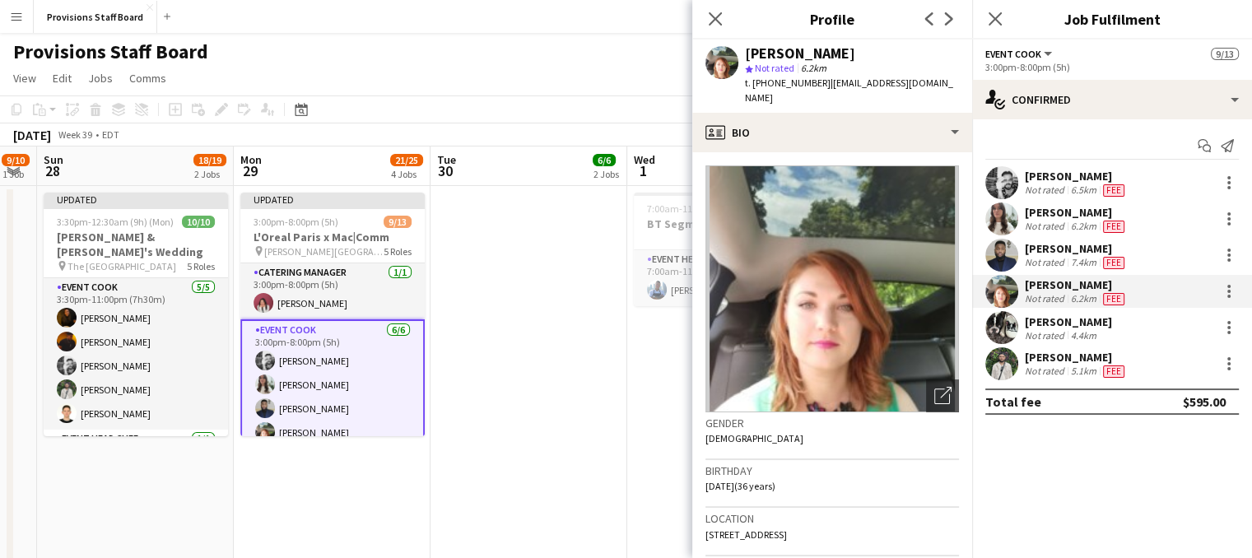
click at [1078, 356] on div "[PERSON_NAME]" at bounding box center [1076, 357] width 103 height 15
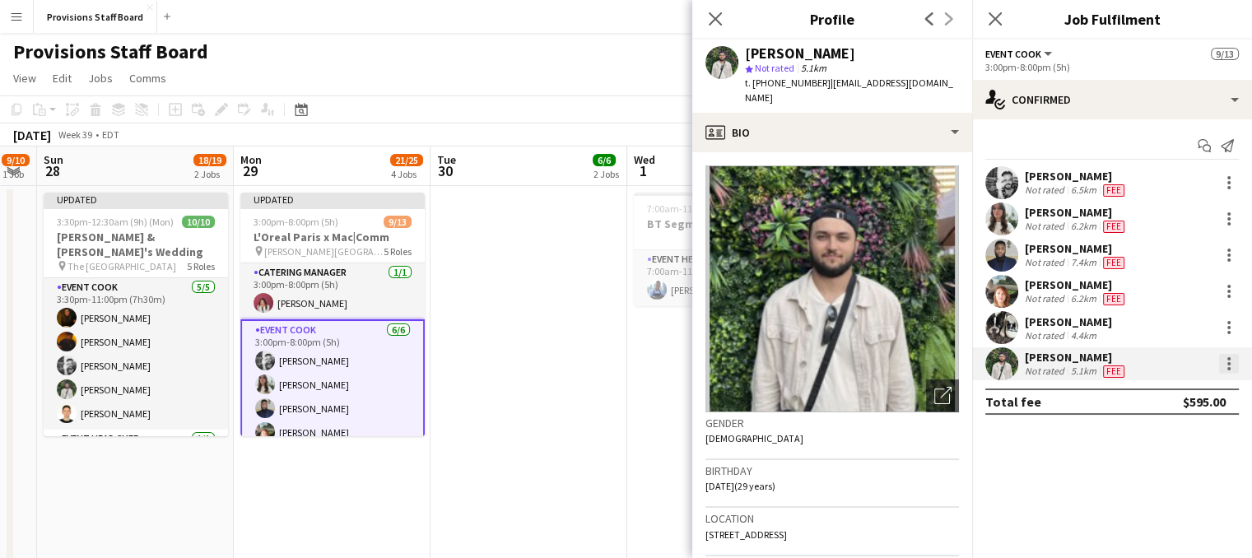
click at [1232, 361] on div at bounding box center [1229, 364] width 20 height 20
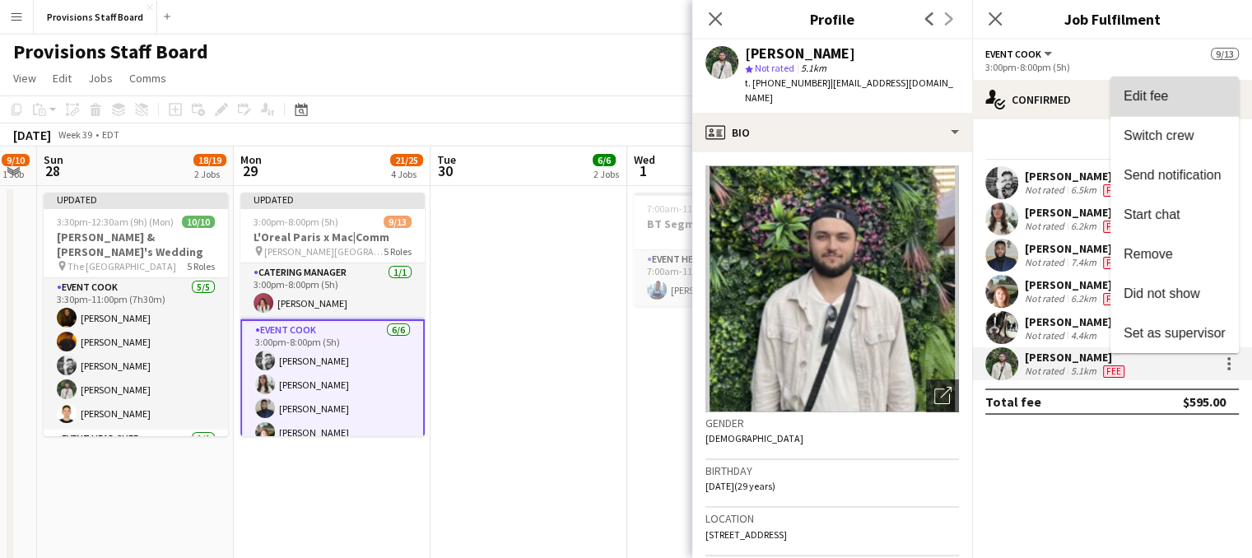
click at [1149, 98] on span "Edit fee" at bounding box center [1146, 96] width 44 height 14
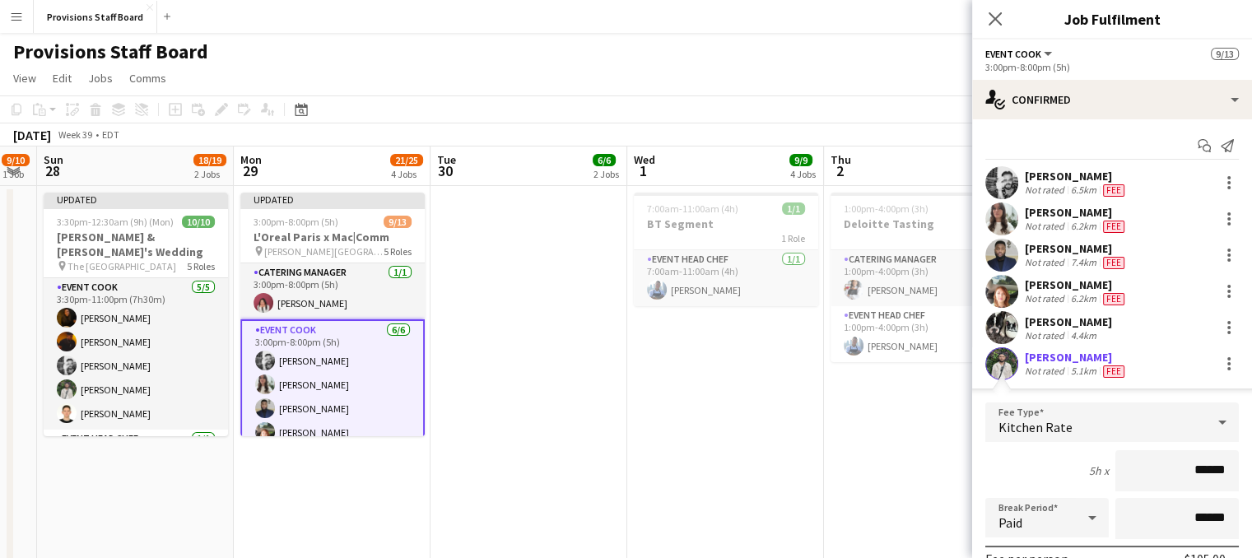
scroll to position [8, 0]
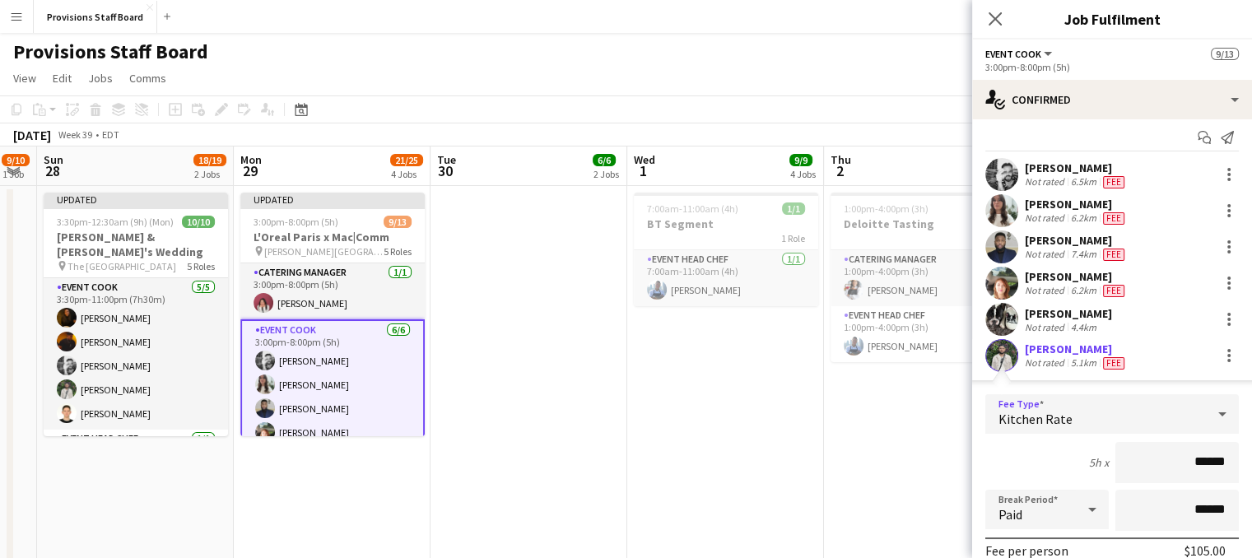
click at [1145, 427] on div "Kitchen Rate" at bounding box center [1095, 414] width 221 height 40
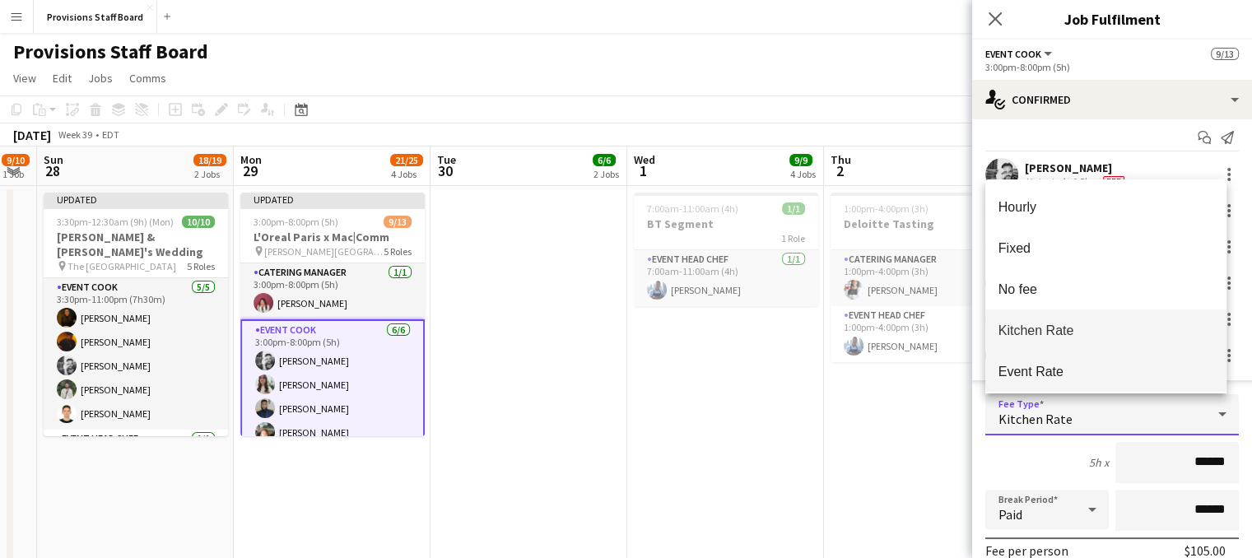
click at [1041, 364] on span "Event Rate" at bounding box center [1106, 372] width 215 height 16
type input "******"
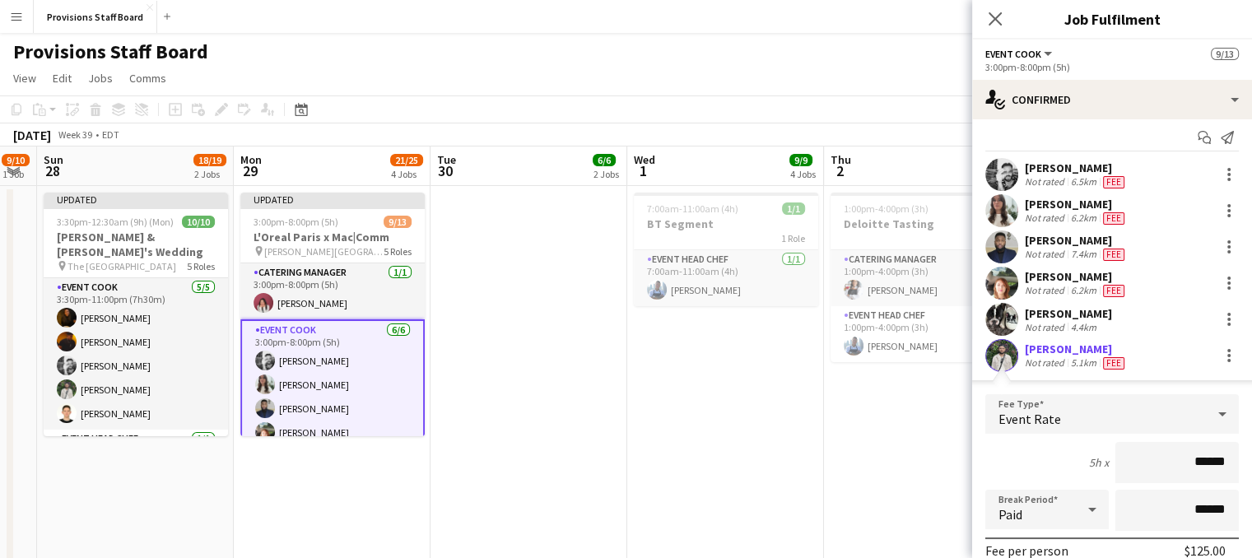
click at [902, 472] on app-date-cell "1:00pm-4:00pm (3h) 2/2 Deloitte Tasting 2 Roles Catering Manager [DATE] 1:00pm-…" at bounding box center [922, 380] width 197 height 388
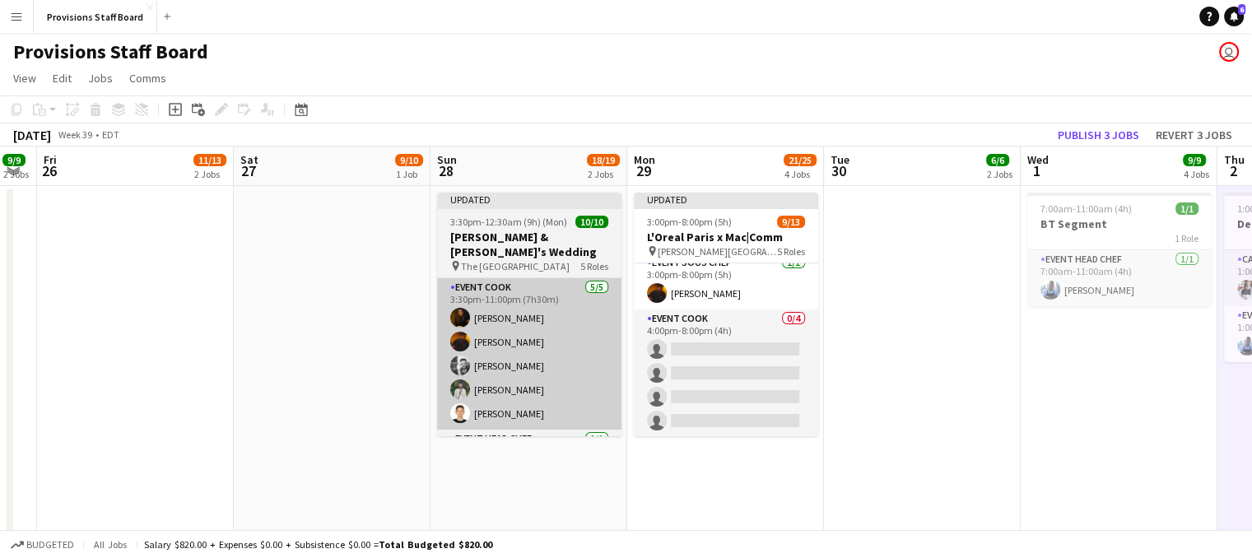
scroll to position [0, 440]
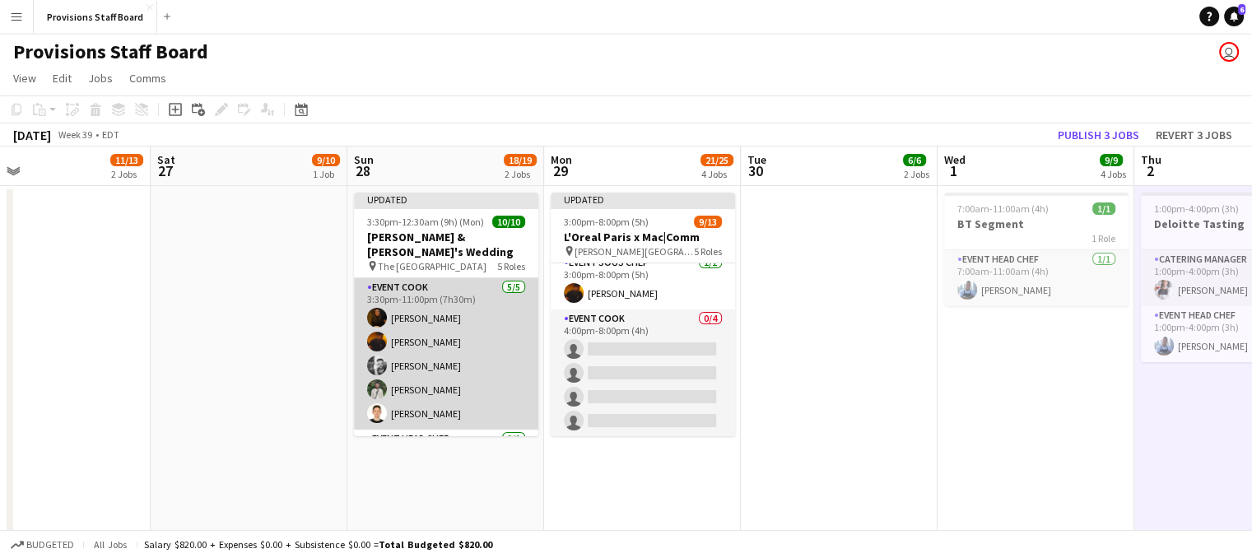
click at [452, 303] on app-card-role "Event Cook [DATE] 3:30pm-11:00pm (7h30m) [PERSON_NAME] [PERSON_NAME] [PERSON_NA…" at bounding box center [446, 353] width 184 height 151
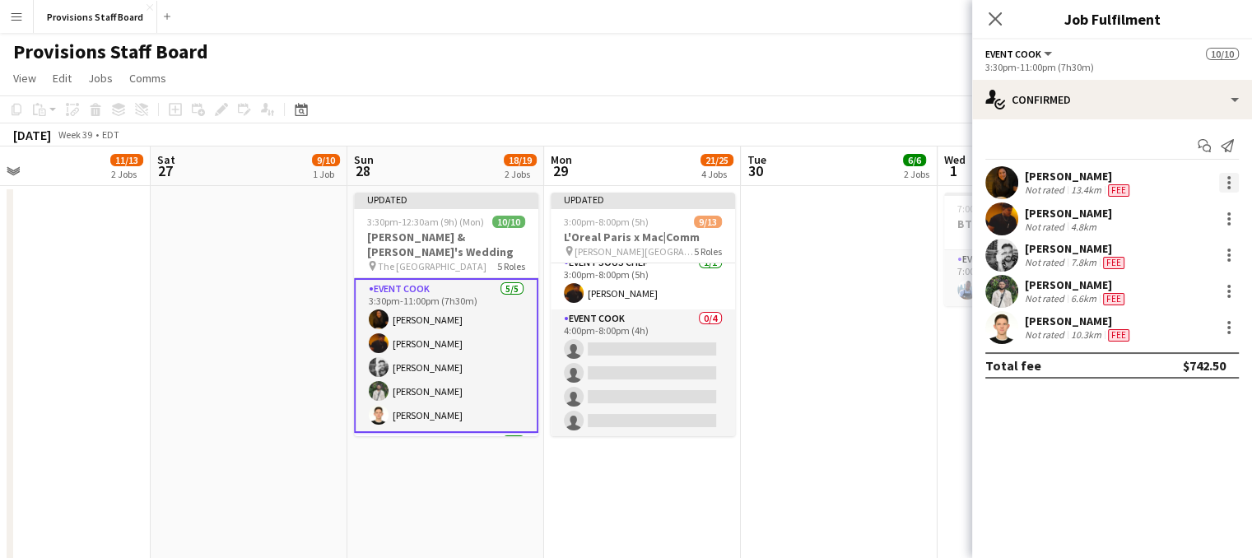
click at [1227, 182] on div at bounding box center [1228, 182] width 3 height 3
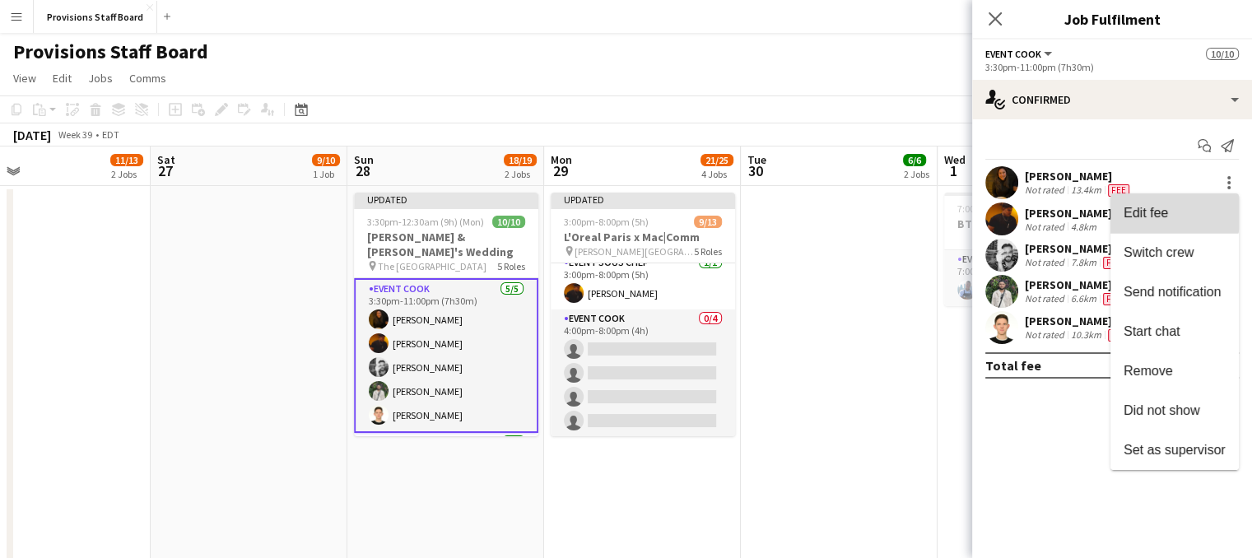
click at [1156, 212] on span "Edit fee" at bounding box center [1146, 213] width 44 height 14
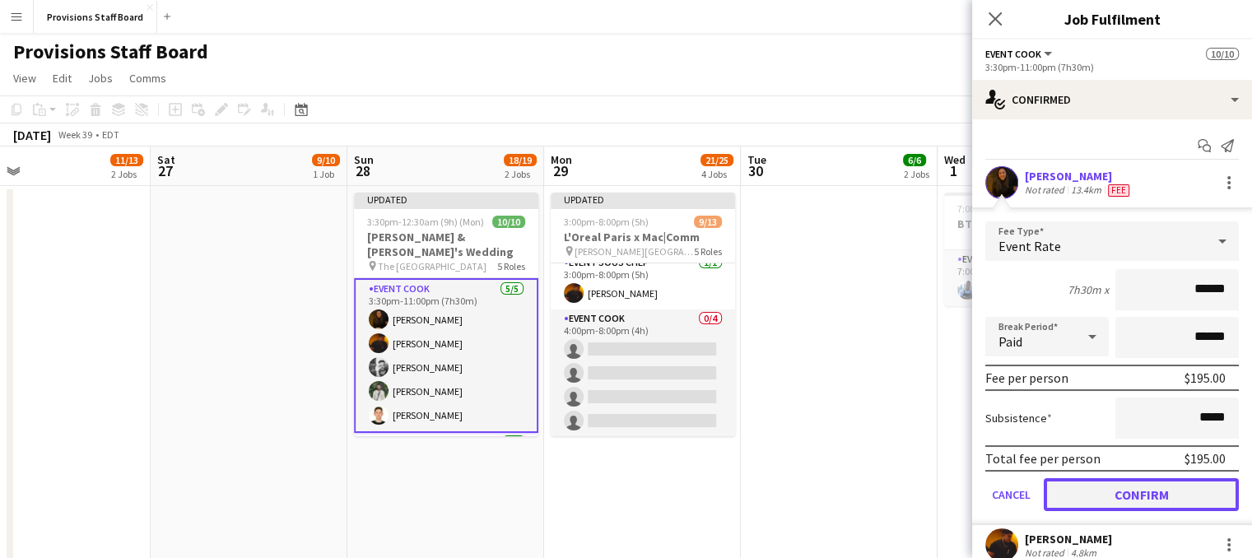
click at [1115, 505] on button "Confirm" at bounding box center [1141, 494] width 195 height 33
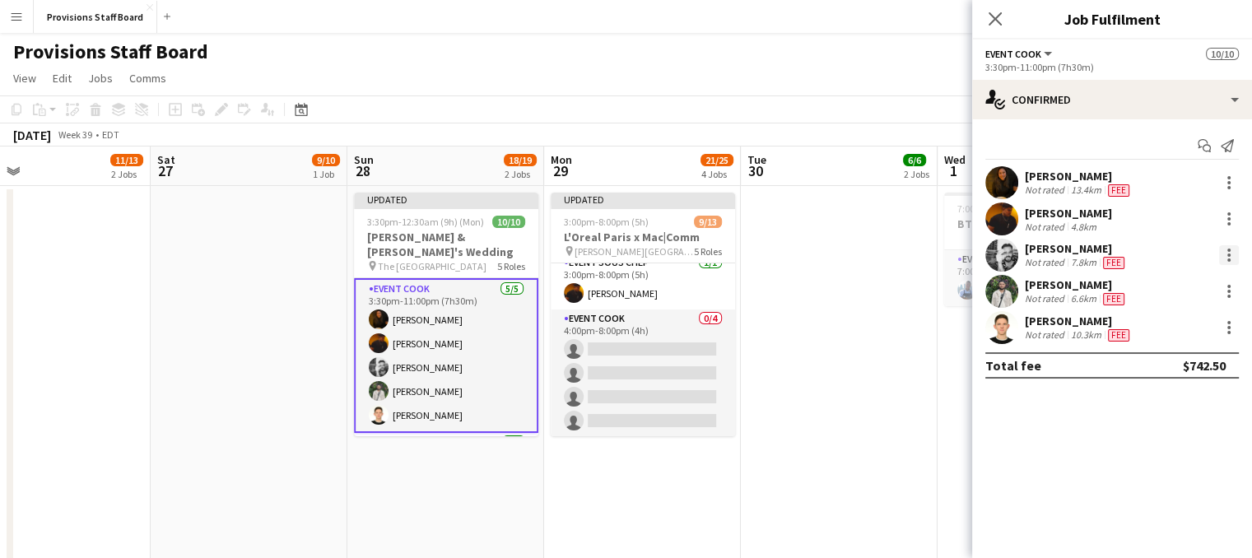
click at [1230, 258] on div at bounding box center [1229, 255] width 20 height 20
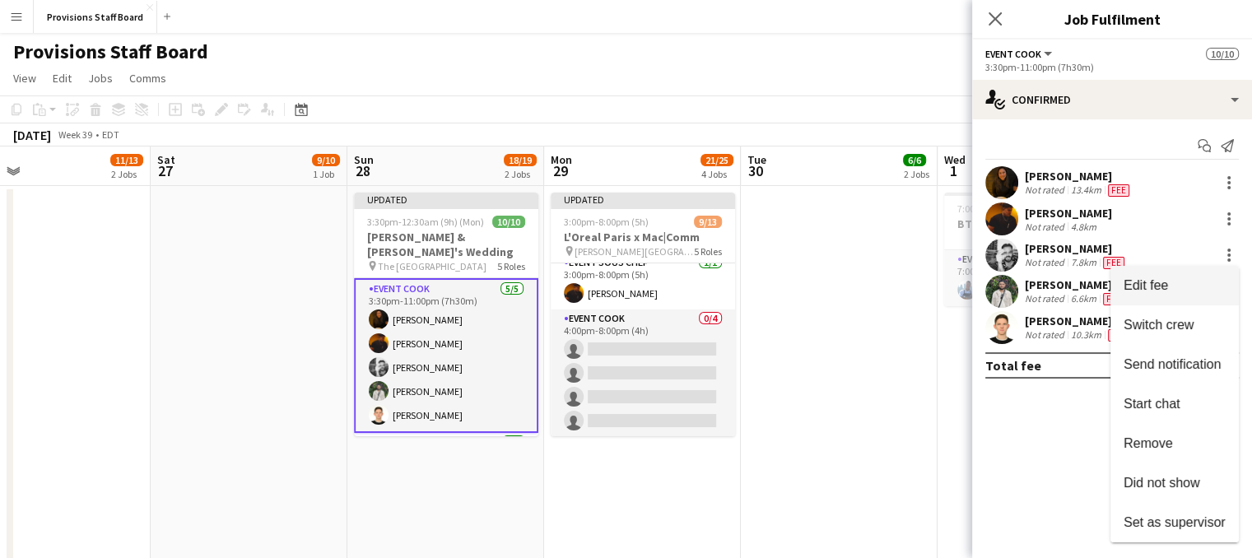
click at [1179, 289] on span "Edit fee" at bounding box center [1175, 285] width 102 height 15
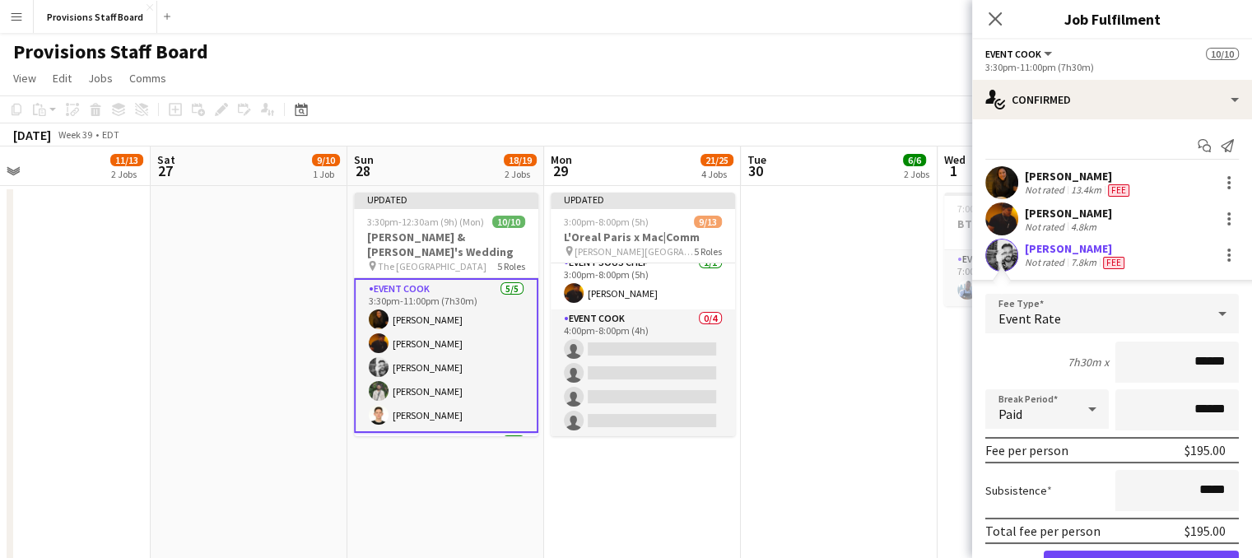
click at [1167, 239] on div "[PERSON_NAME] Not rated 7.8km Fee" at bounding box center [1112, 255] width 280 height 33
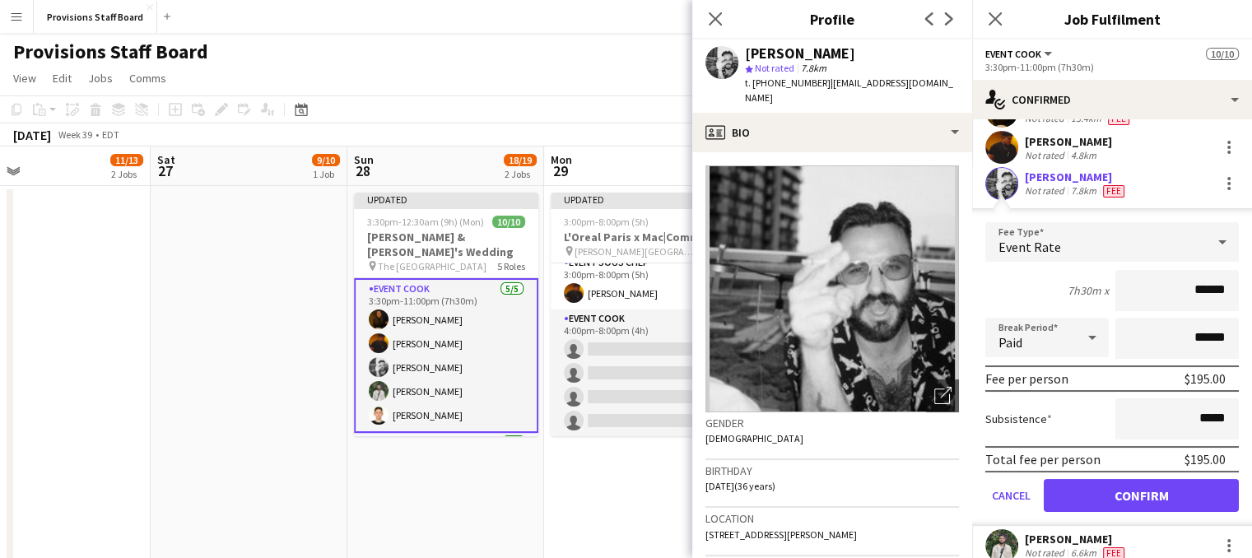
scroll to position [72, 0]
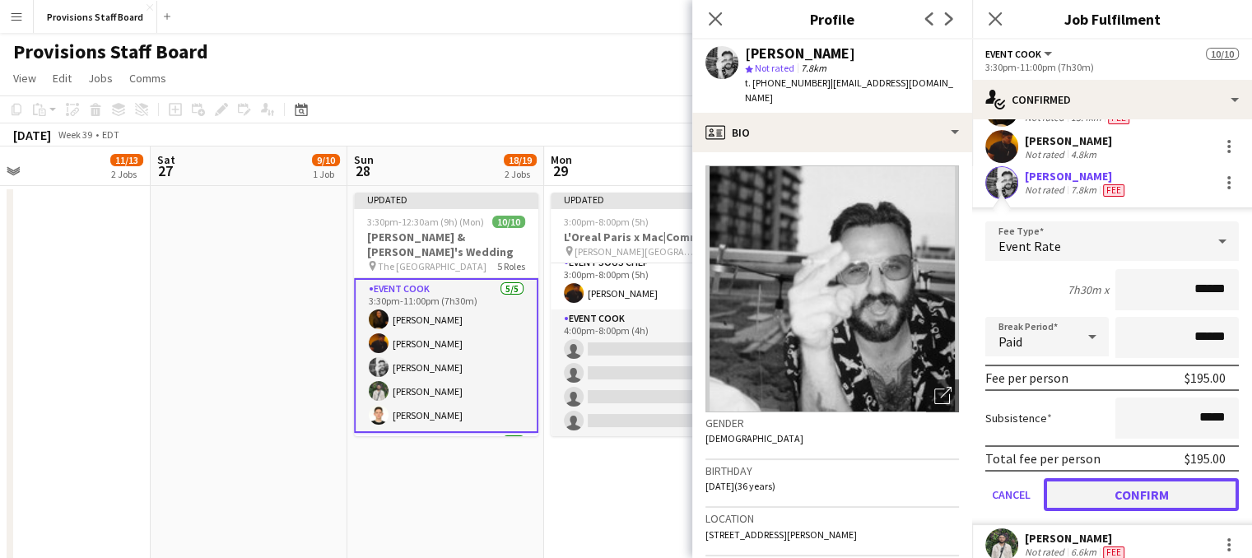
click at [1083, 487] on button "Confirm" at bounding box center [1141, 494] width 195 height 33
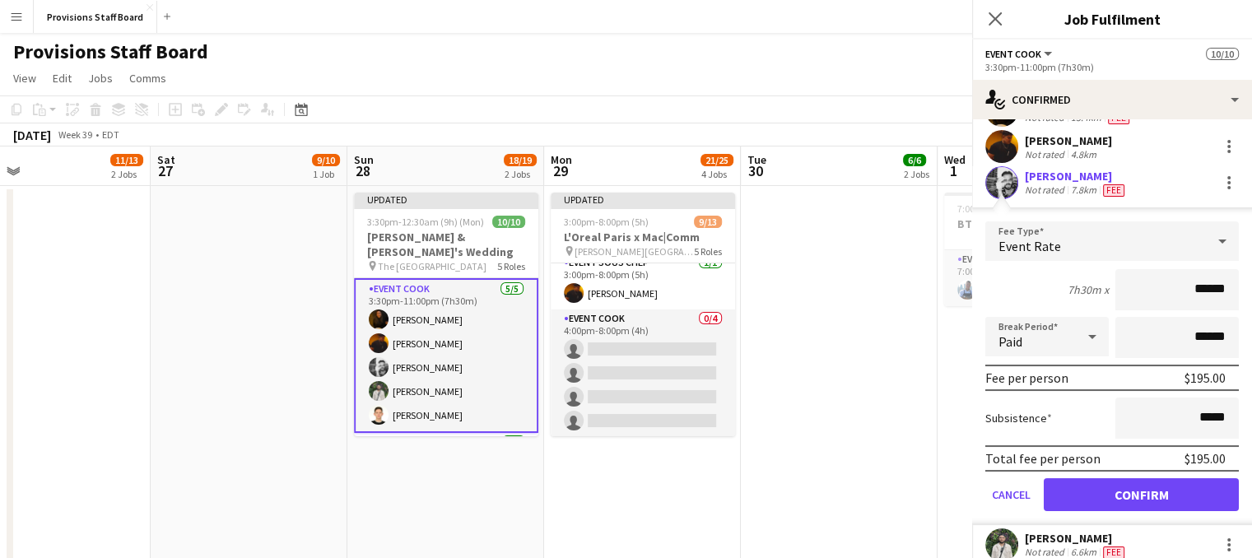
scroll to position [0, 0]
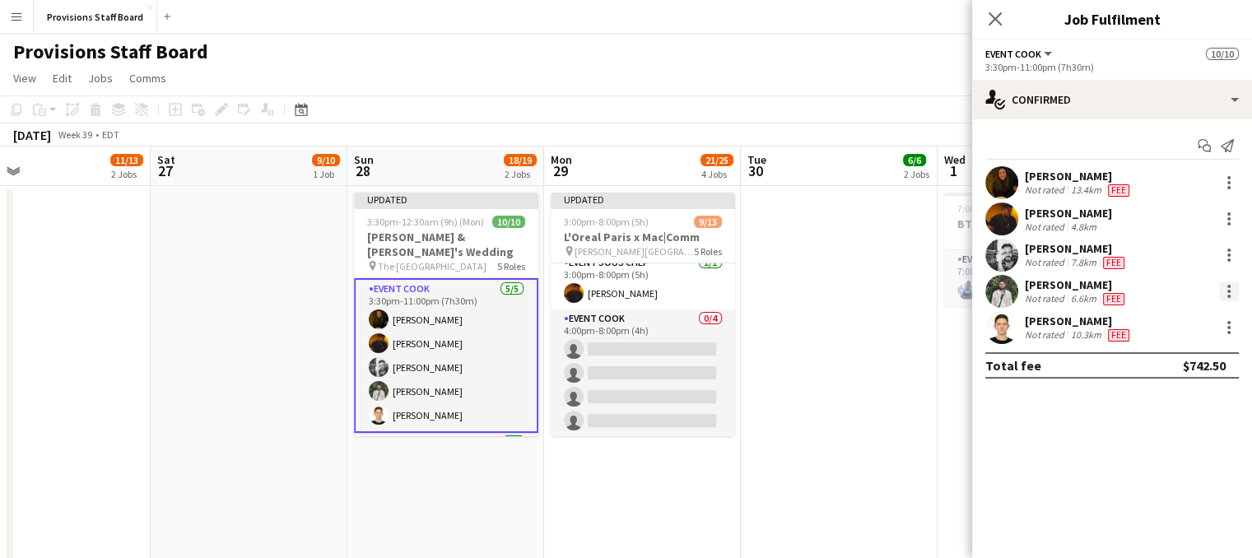
click at [1228, 290] on div at bounding box center [1228, 291] width 3 height 3
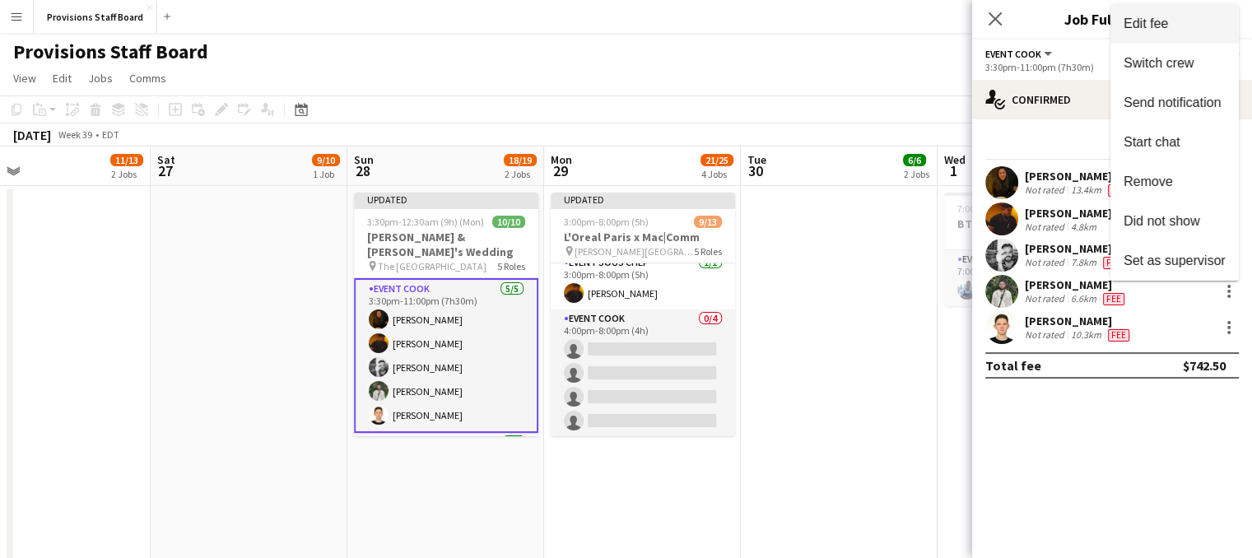
click at [1158, 26] on span "Edit fee" at bounding box center [1146, 23] width 44 height 14
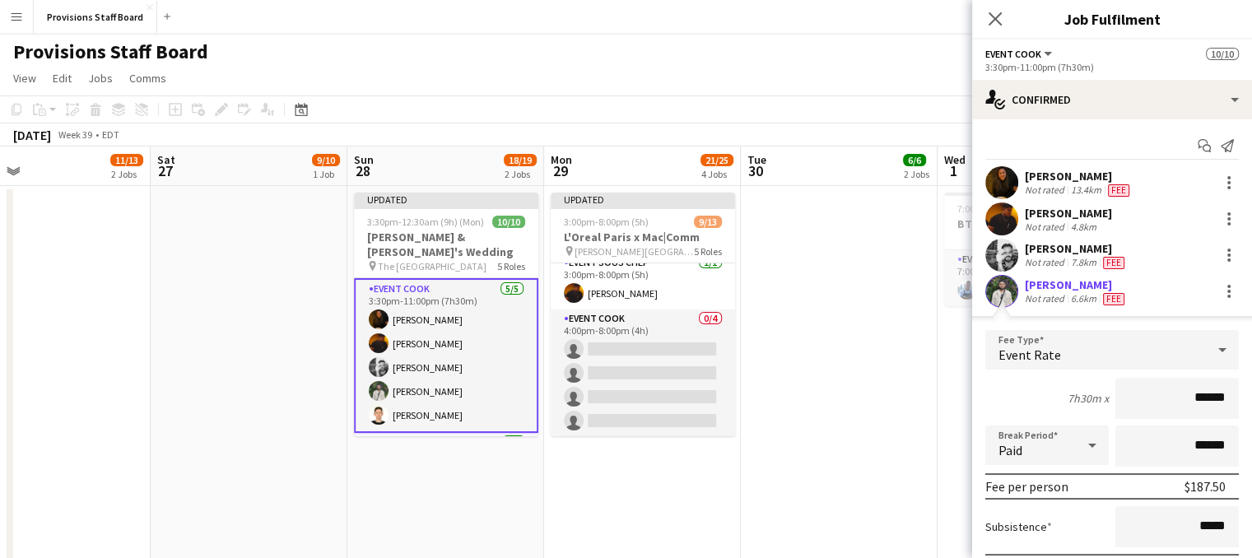
click at [855, 393] on app-date-cell at bounding box center [839, 380] width 197 height 388
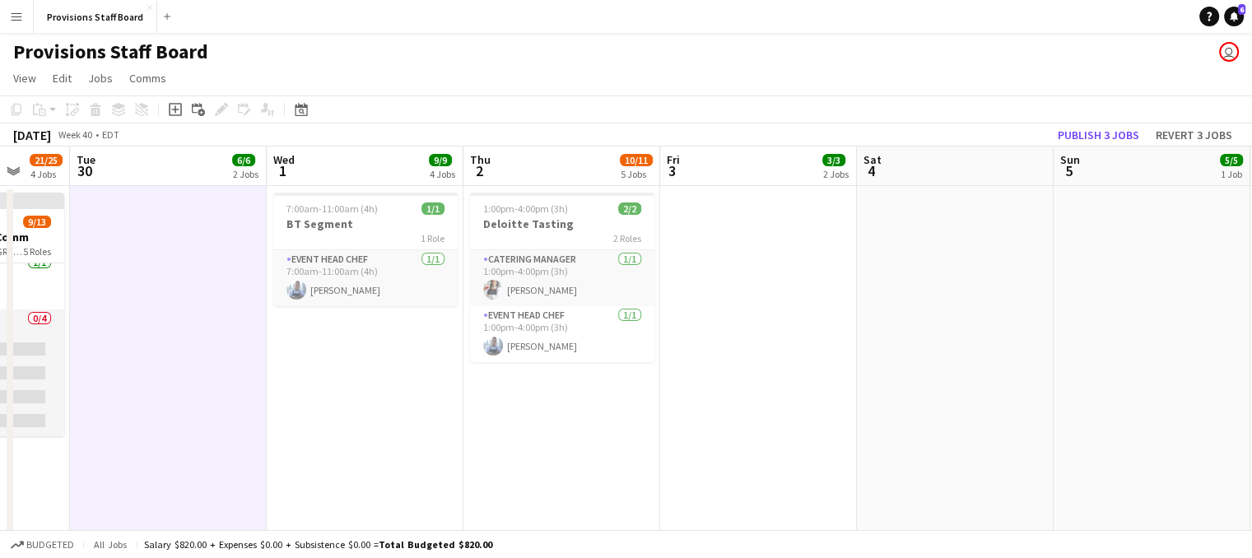
scroll to position [0, 715]
drag, startPoint x: 854, startPoint y: 342, endPoint x: 705, endPoint y: 384, distance: 155.6
click at [705, 384] on app-date-cell at bounding box center [760, 380] width 197 height 388
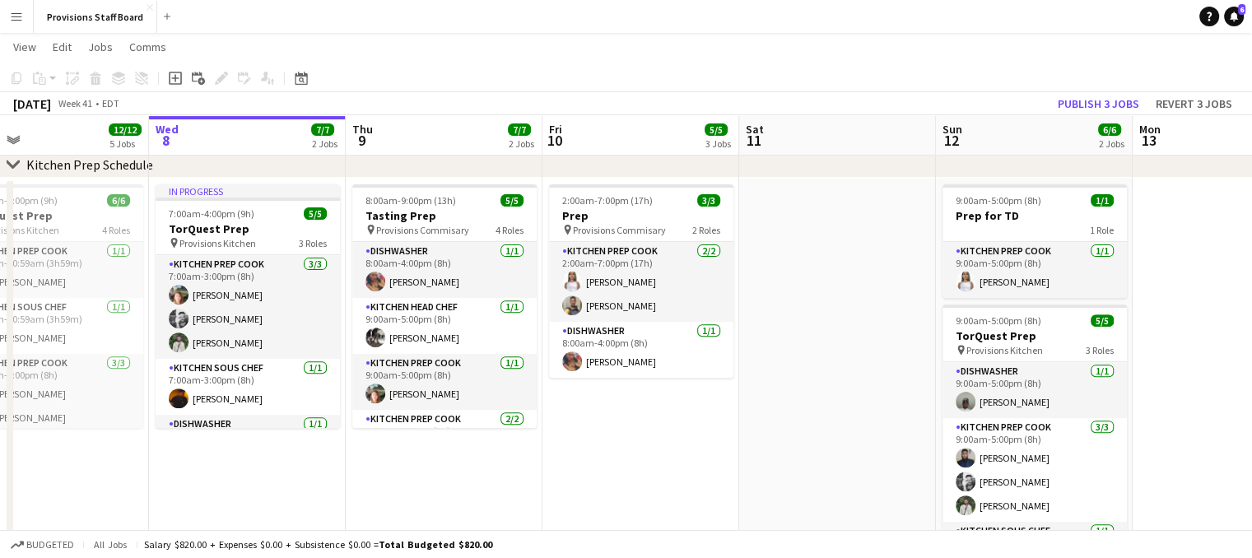
scroll to position [0, 441]
